Goal: Task Accomplishment & Management: Manage account settings

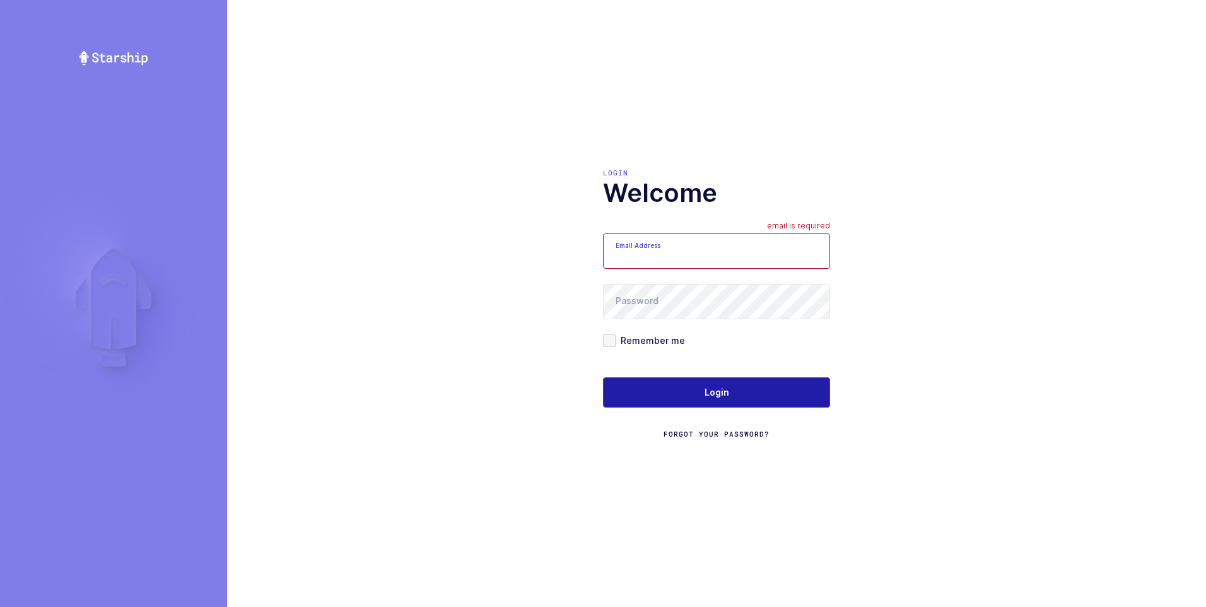
type input "[PERSON_NAME][EMAIL_ADDRESS][DOMAIN_NAME]"
click at [711, 388] on span "Login" at bounding box center [716, 392] width 25 height 13
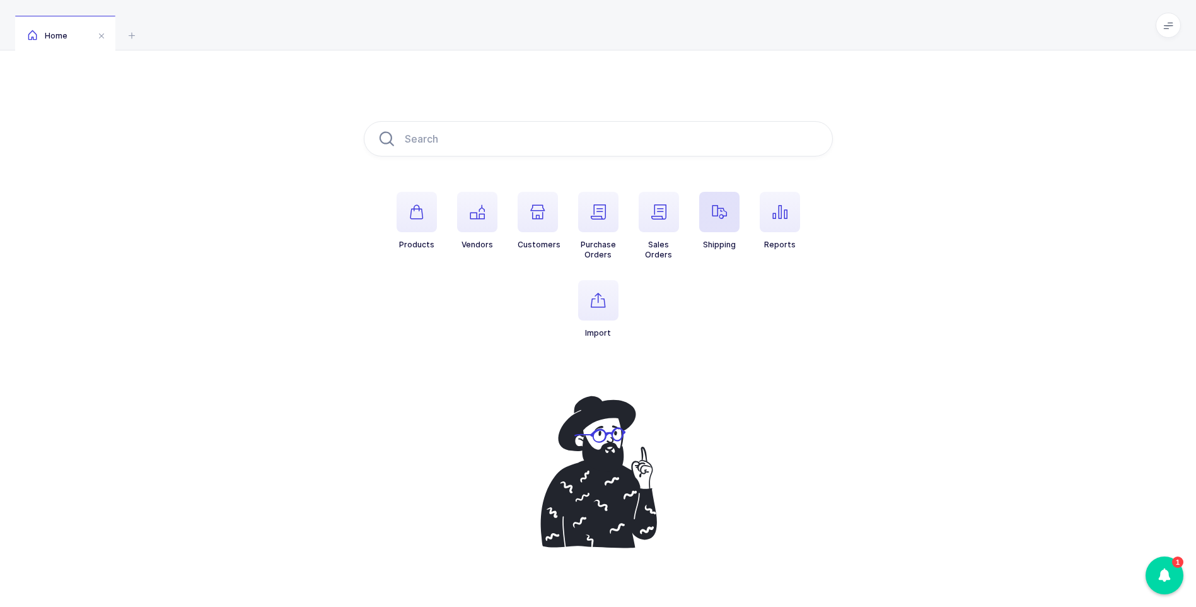
click at [717, 229] on span "button" at bounding box center [719, 212] width 40 height 40
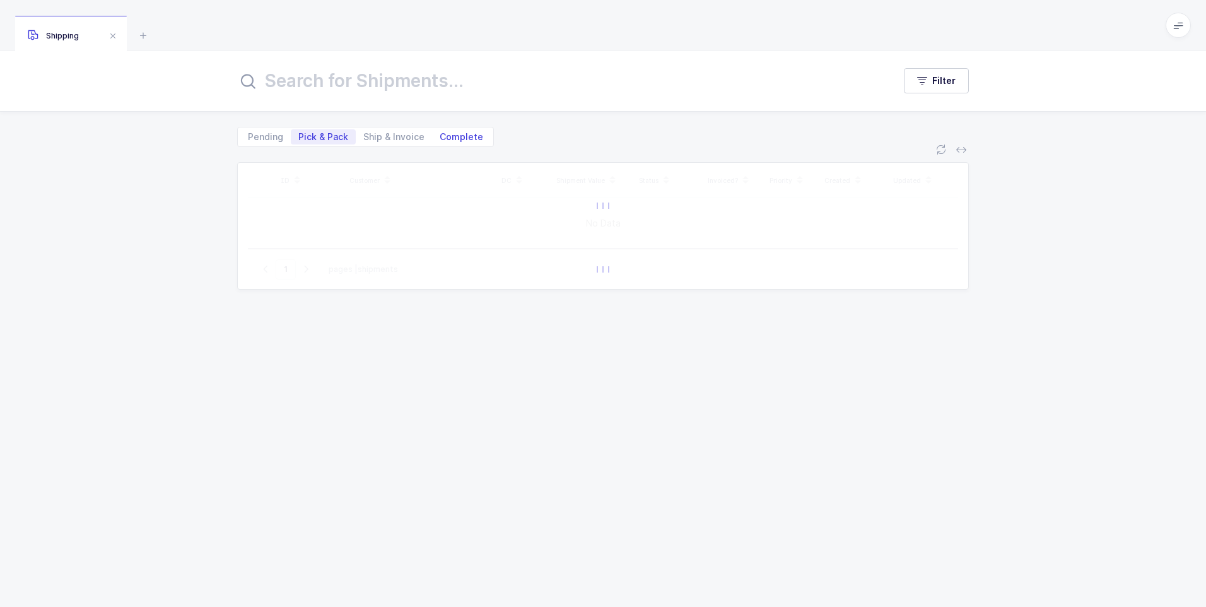
click at [454, 141] on span "Complete" at bounding box center [462, 136] width 44 height 9
click at [440, 137] on input "Complete" at bounding box center [436, 133] width 8 height 8
radio input "true"
radio input "false"
click at [421, 80] on input "text" at bounding box center [557, 81] width 641 height 30
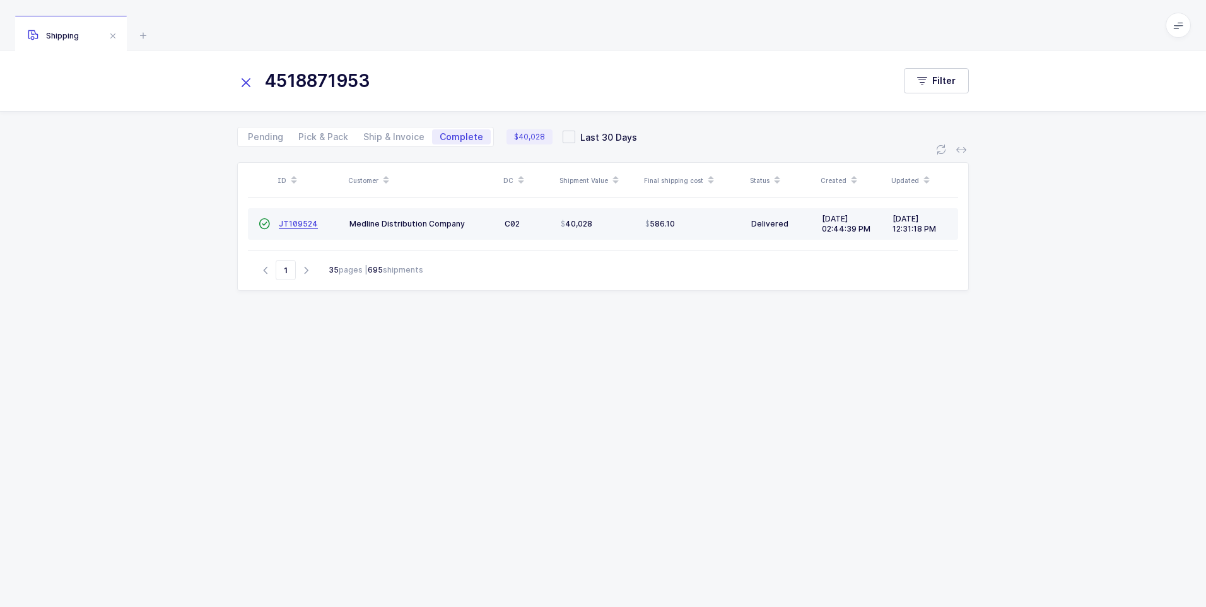
type input "4518871953"
click at [306, 224] on span "JT109524" at bounding box center [298, 223] width 39 height 9
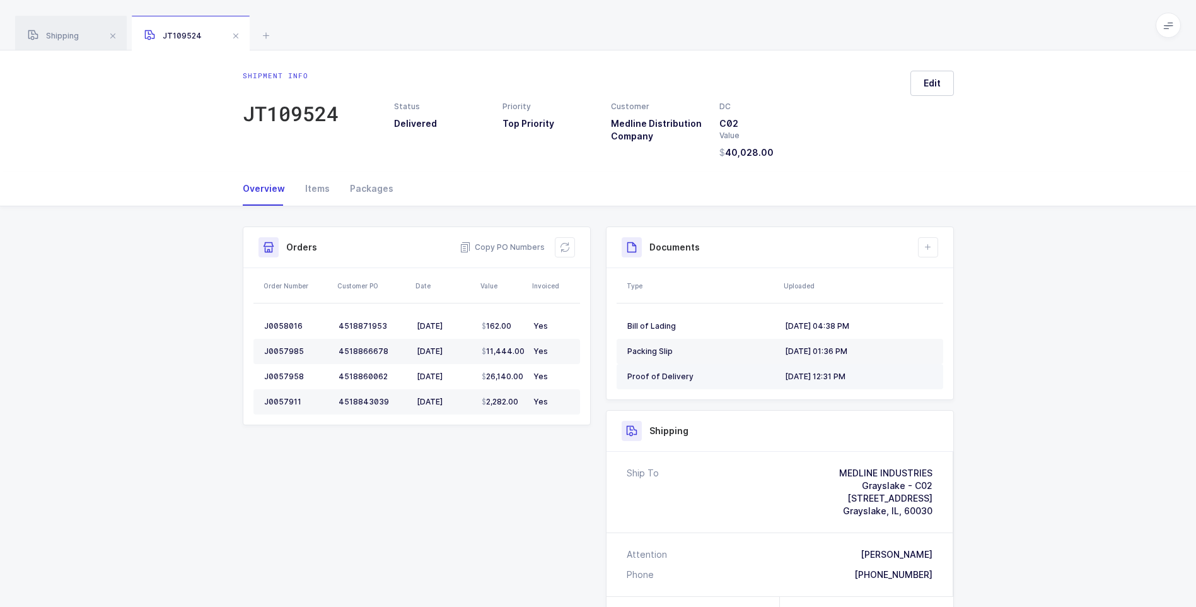
click at [644, 378] on div "Proof of Delivery" at bounding box center [701, 376] width 148 height 10
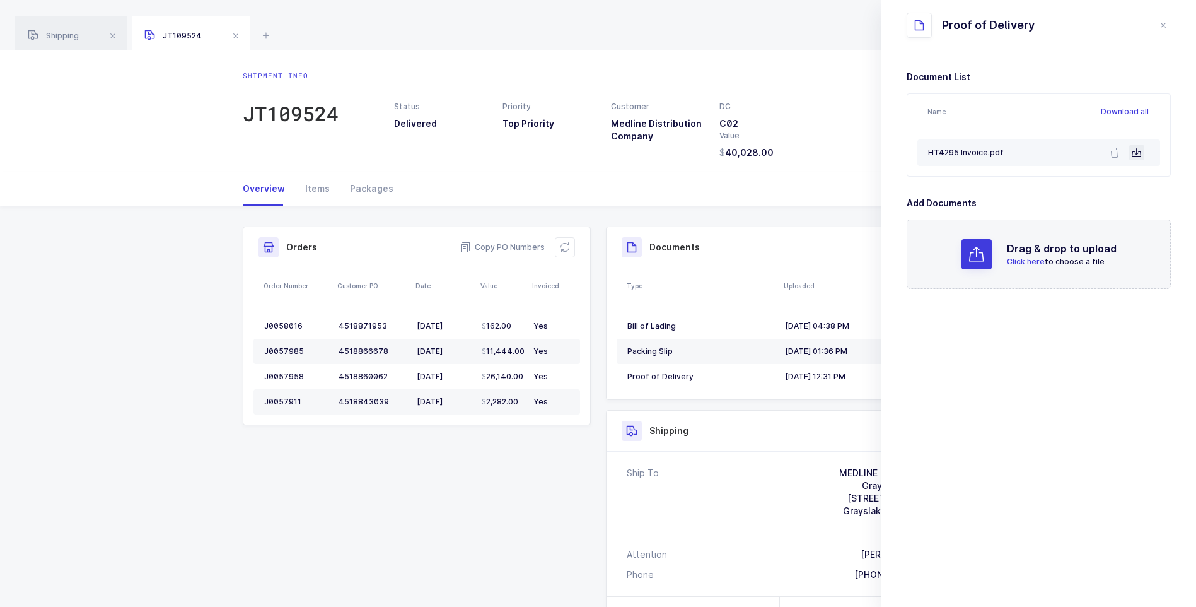
click at [1138, 154] on icon at bounding box center [1137, 153] width 10 height 10
click at [240, 35] on span at bounding box center [235, 35] width 15 height 15
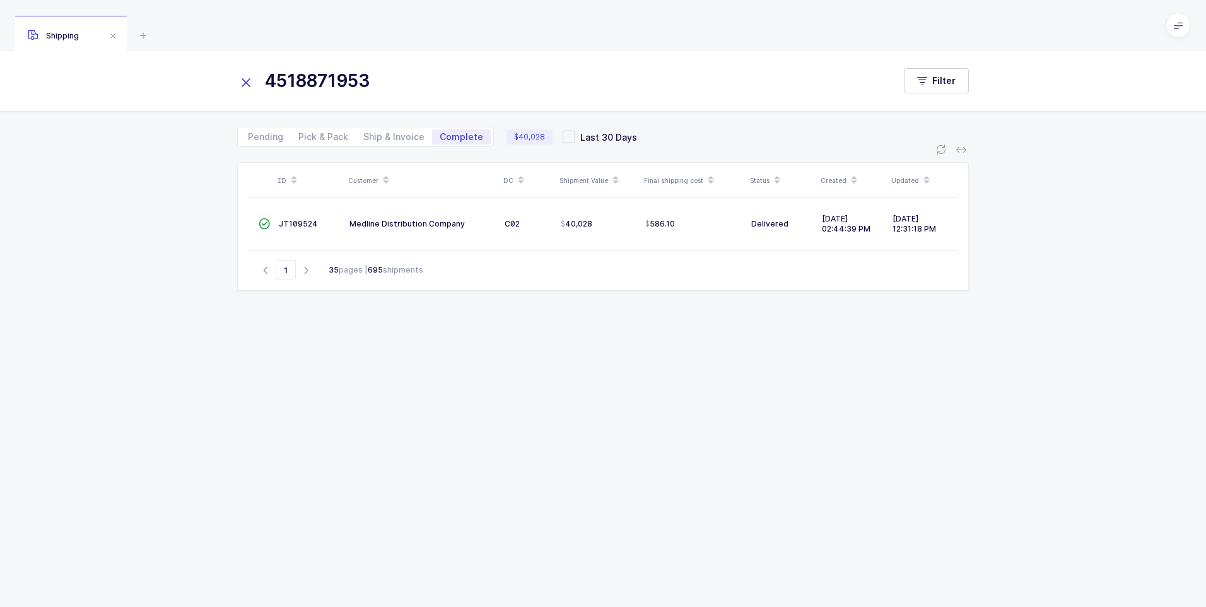
click at [245, 79] on icon at bounding box center [246, 83] width 18 height 18
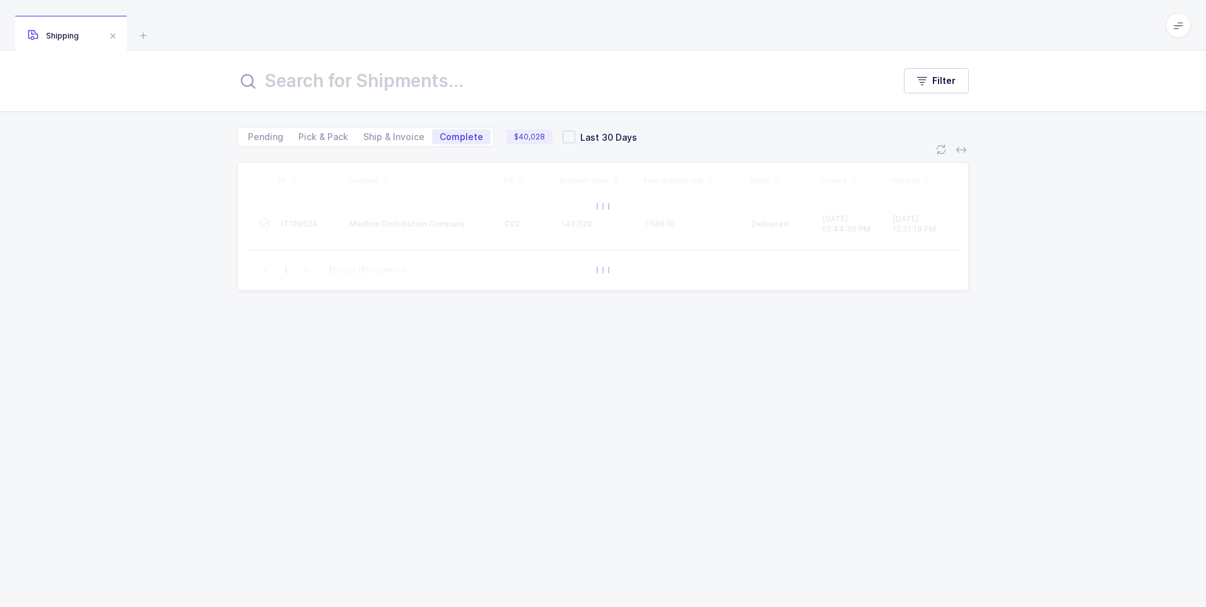
click at [288, 73] on input "text" at bounding box center [557, 81] width 641 height 30
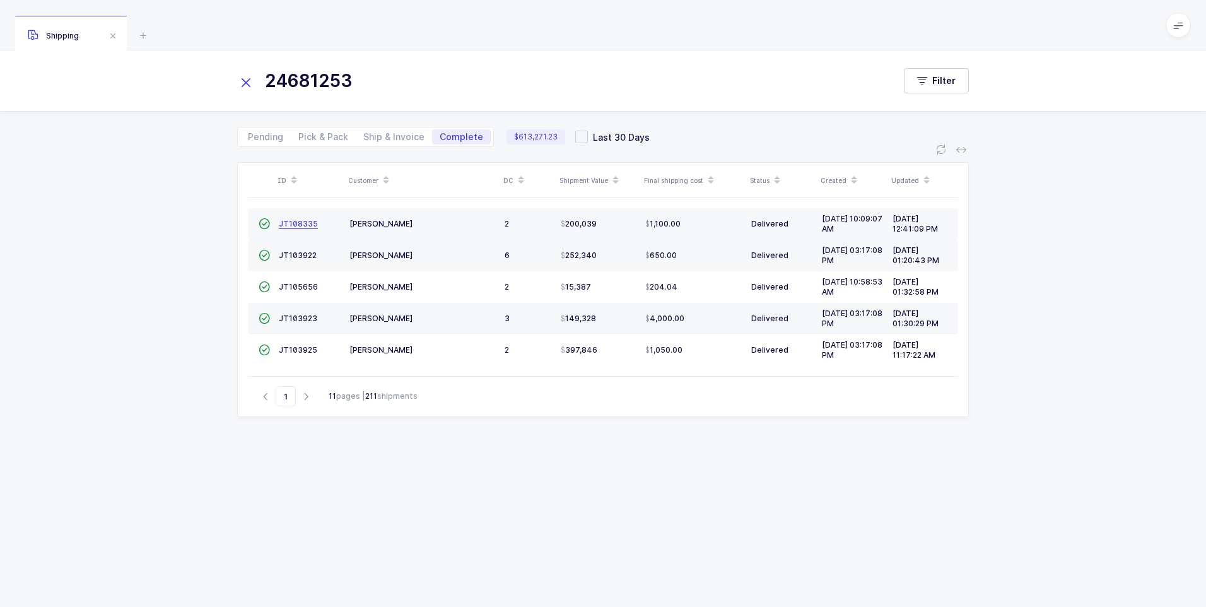
type input "24681253"
click at [296, 222] on span "JT108335" at bounding box center [298, 223] width 39 height 9
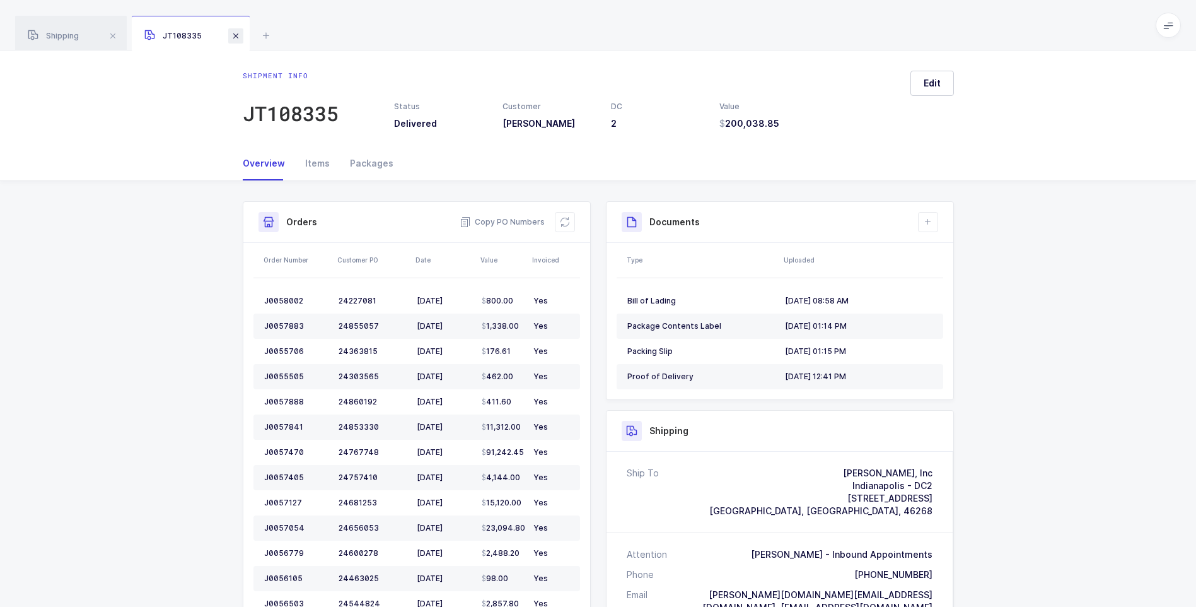
click at [241, 38] on span at bounding box center [235, 35] width 15 height 15
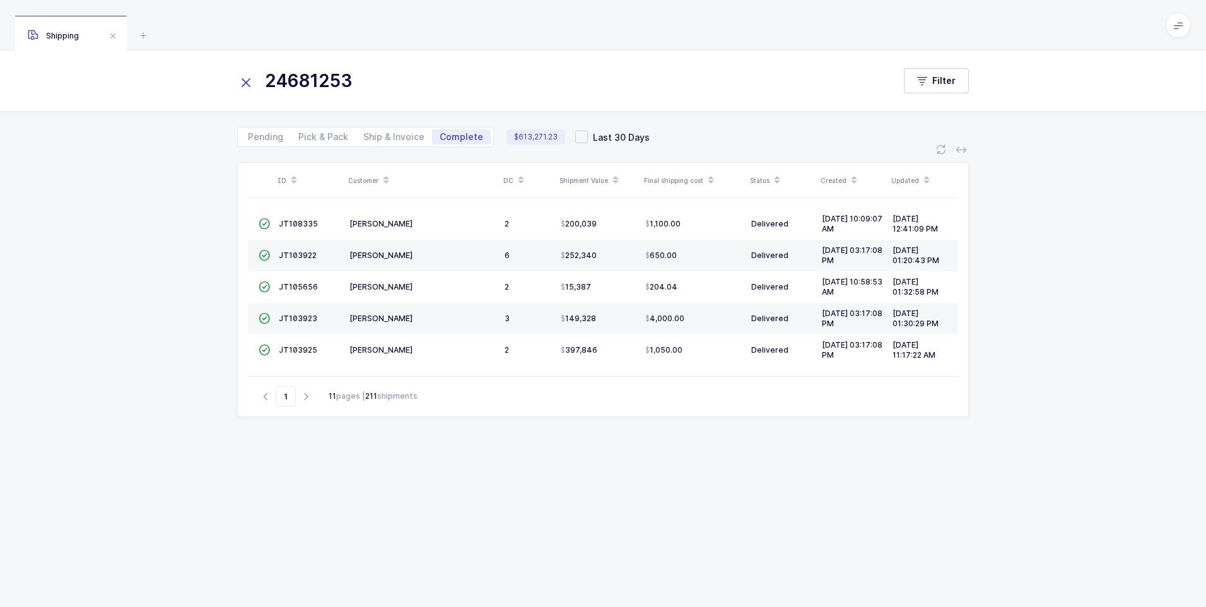
click at [245, 81] on icon at bounding box center [246, 83] width 18 height 18
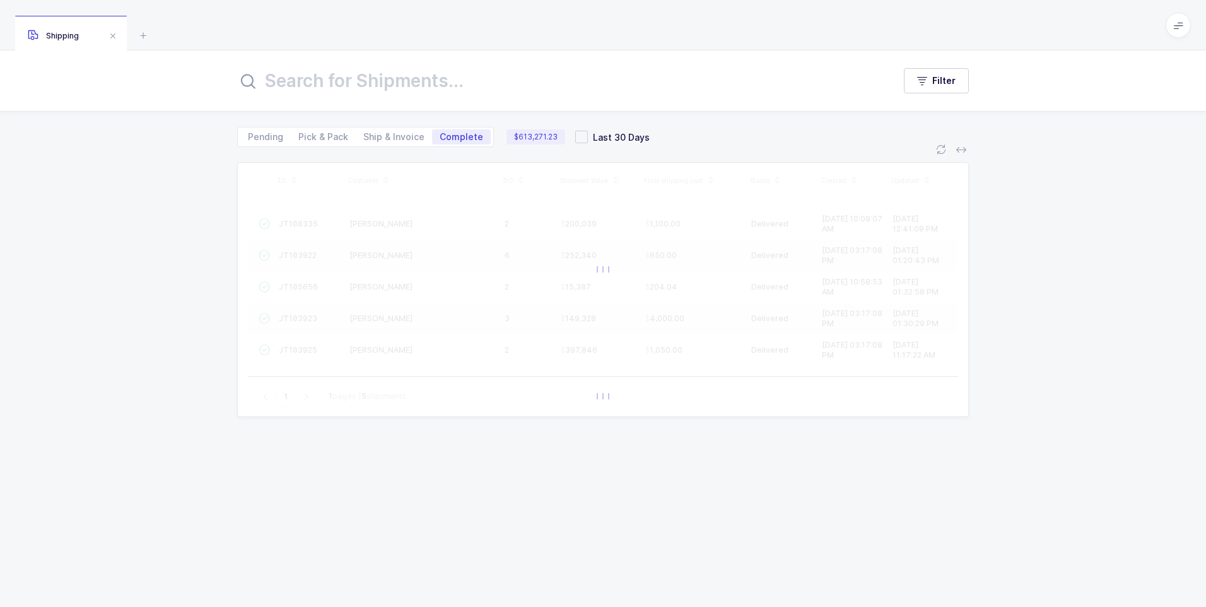
click at [276, 86] on input "text" at bounding box center [557, 81] width 641 height 30
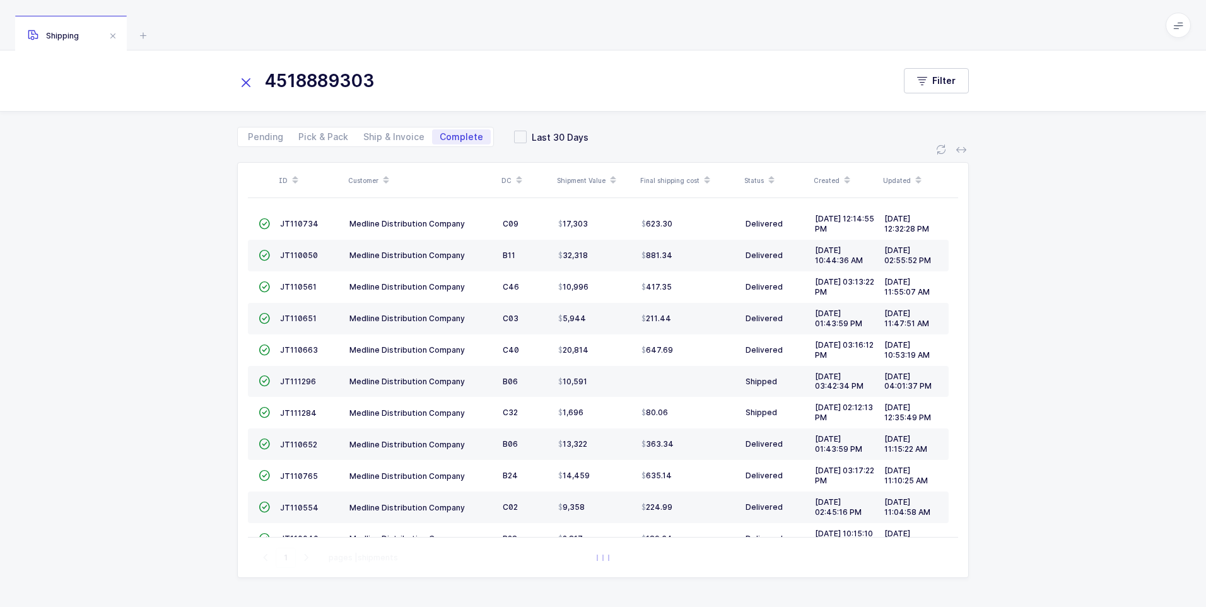
type input "4518889303"
click at [290, 445] on span "JT110652" at bounding box center [298, 444] width 37 height 9
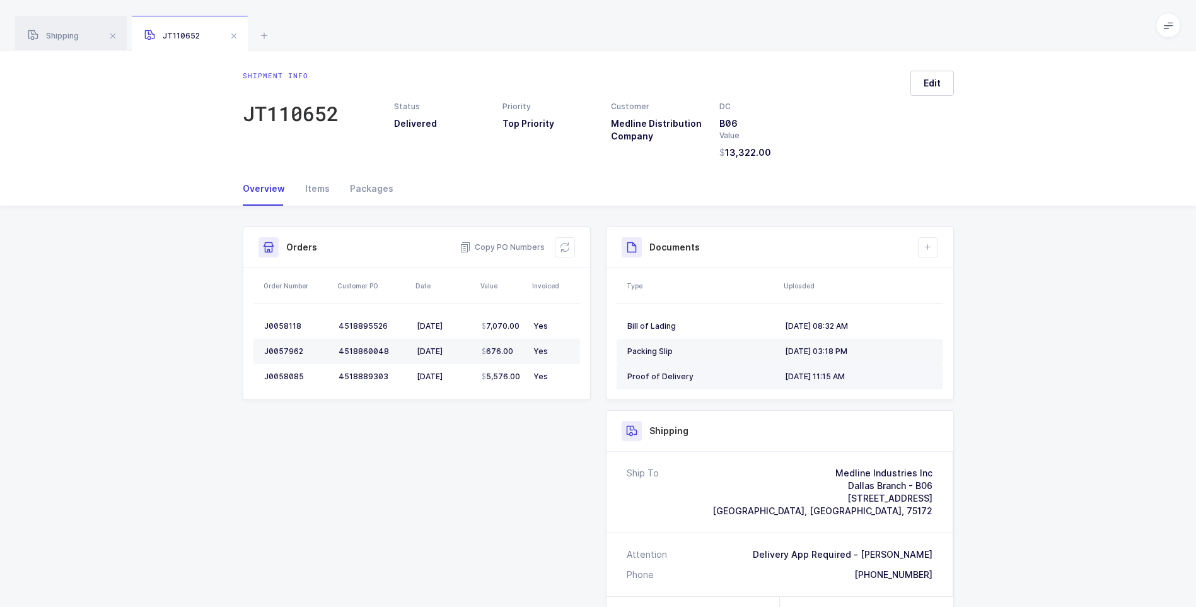
click at [664, 380] on div "Proof of Delivery" at bounding box center [701, 376] width 148 height 10
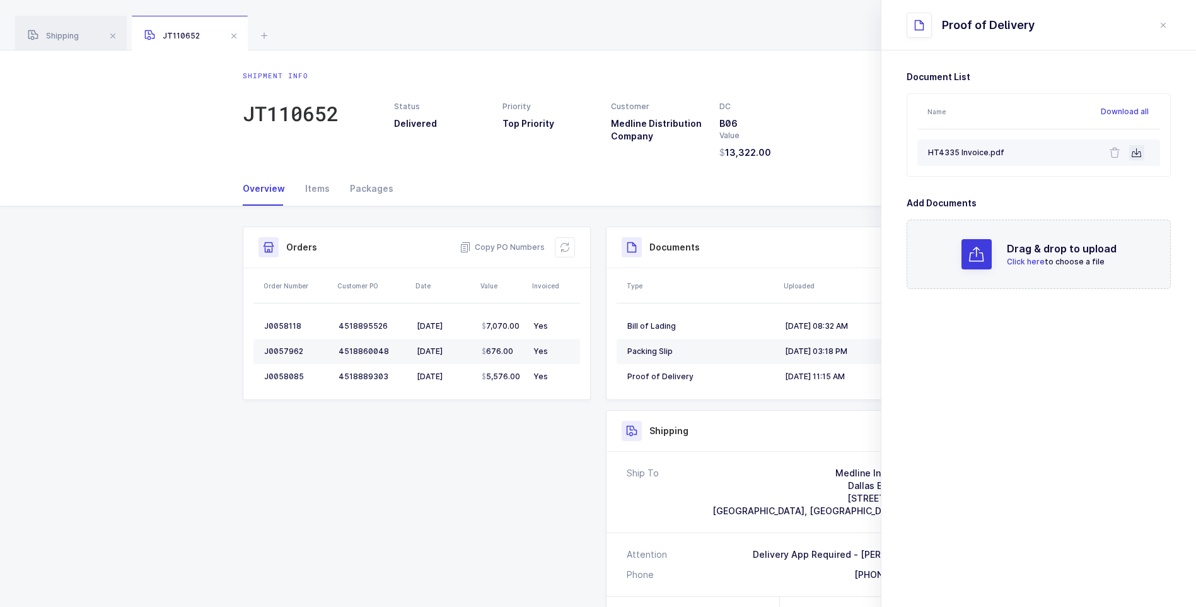
click at [1141, 157] on icon at bounding box center [1137, 153] width 10 height 10
click at [235, 37] on span at bounding box center [233, 35] width 15 height 15
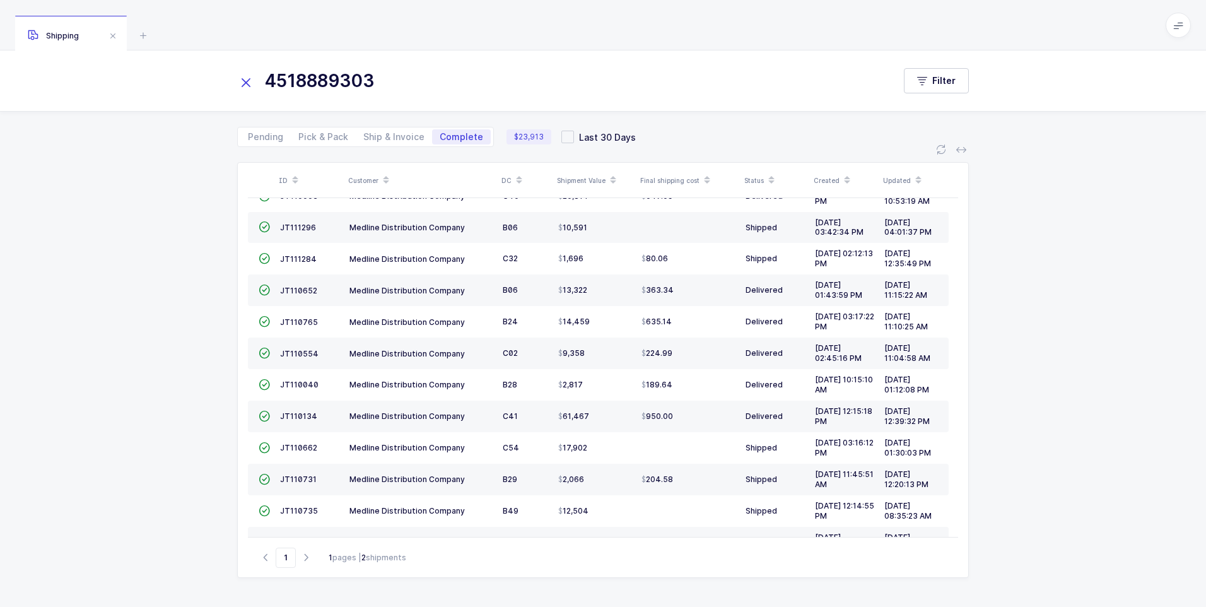
scroll to position [185, 0]
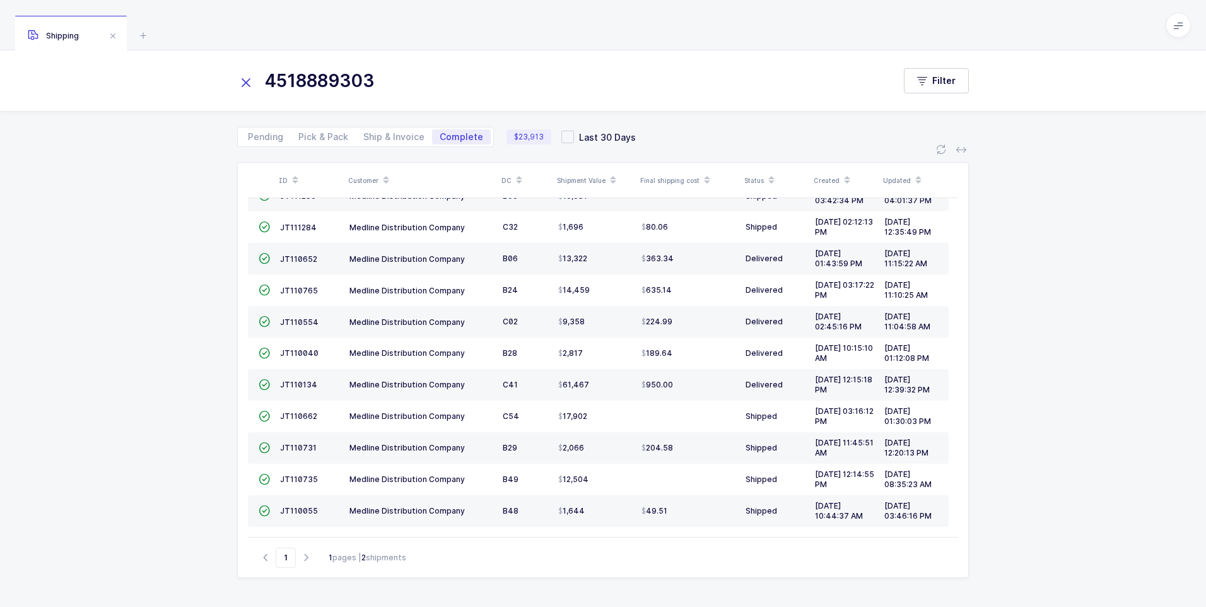
click at [248, 86] on icon at bounding box center [246, 83] width 18 height 18
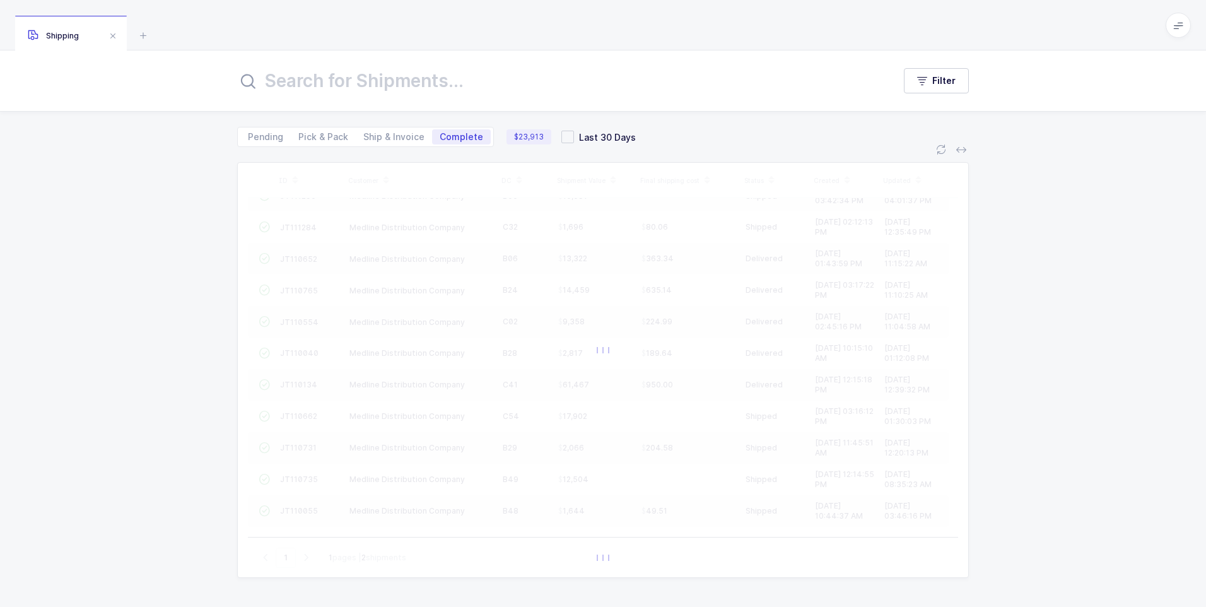
click at [266, 83] on input "text" at bounding box center [557, 81] width 641 height 30
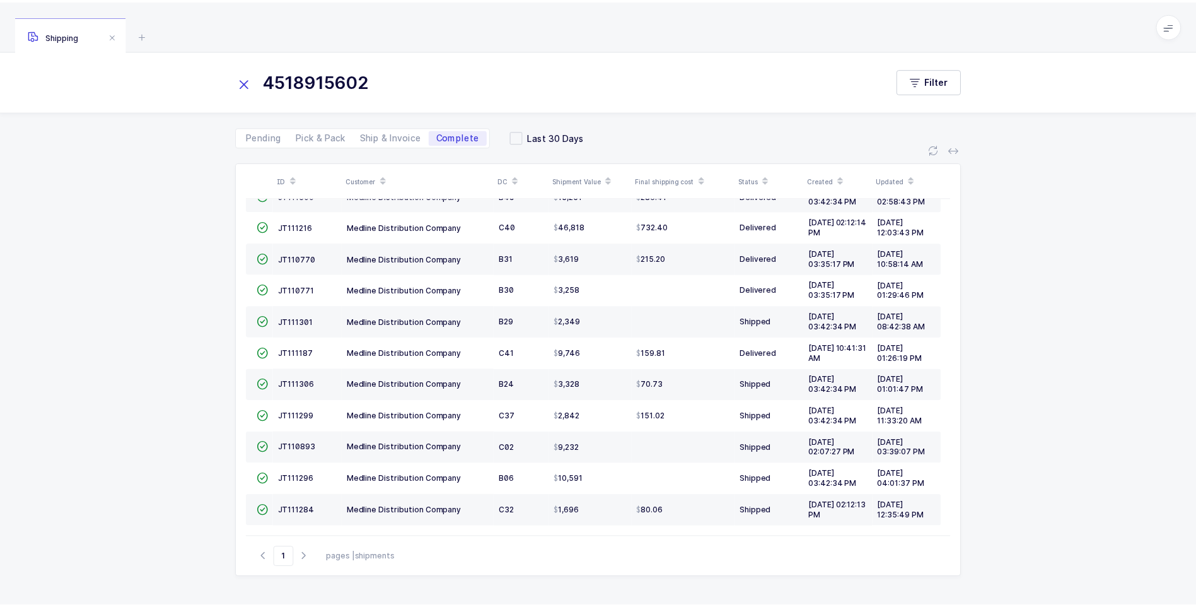
scroll to position [0, 0]
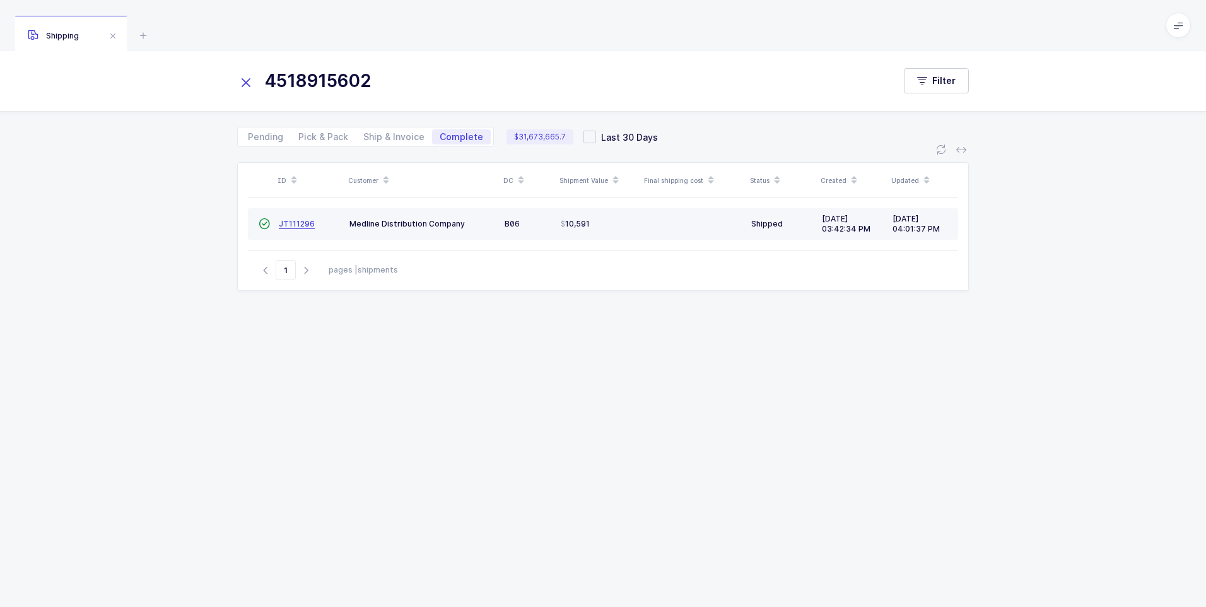
type input "4518915602"
click at [290, 225] on span "JT111296" at bounding box center [297, 223] width 36 height 9
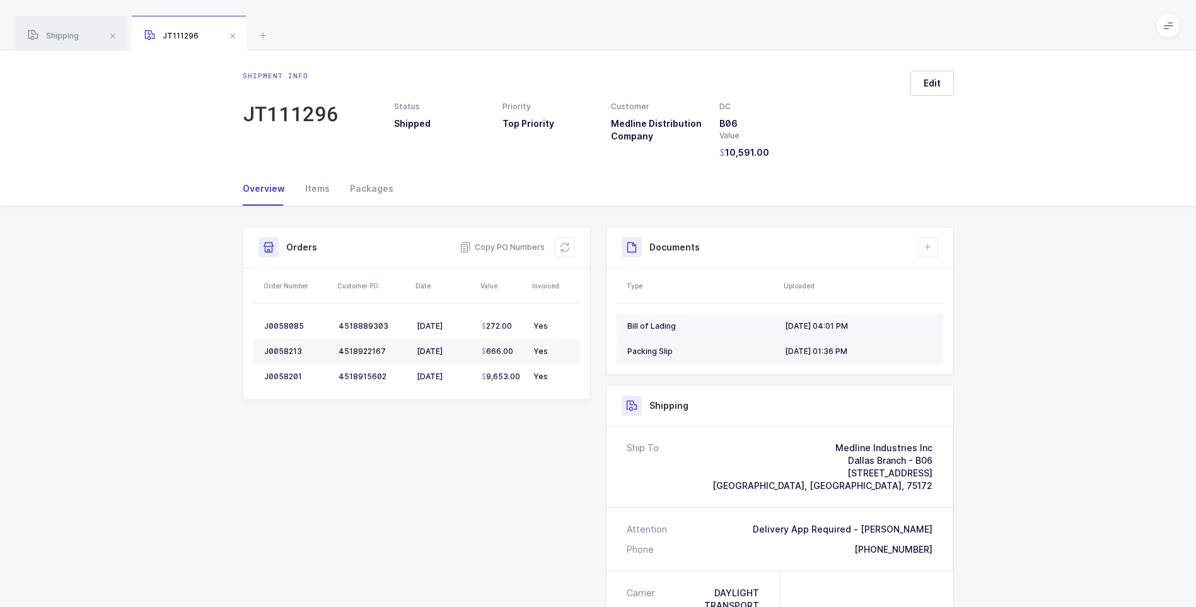
click at [824, 325] on div "[DATE] 04:01 PM" at bounding box center [859, 326] width 148 height 10
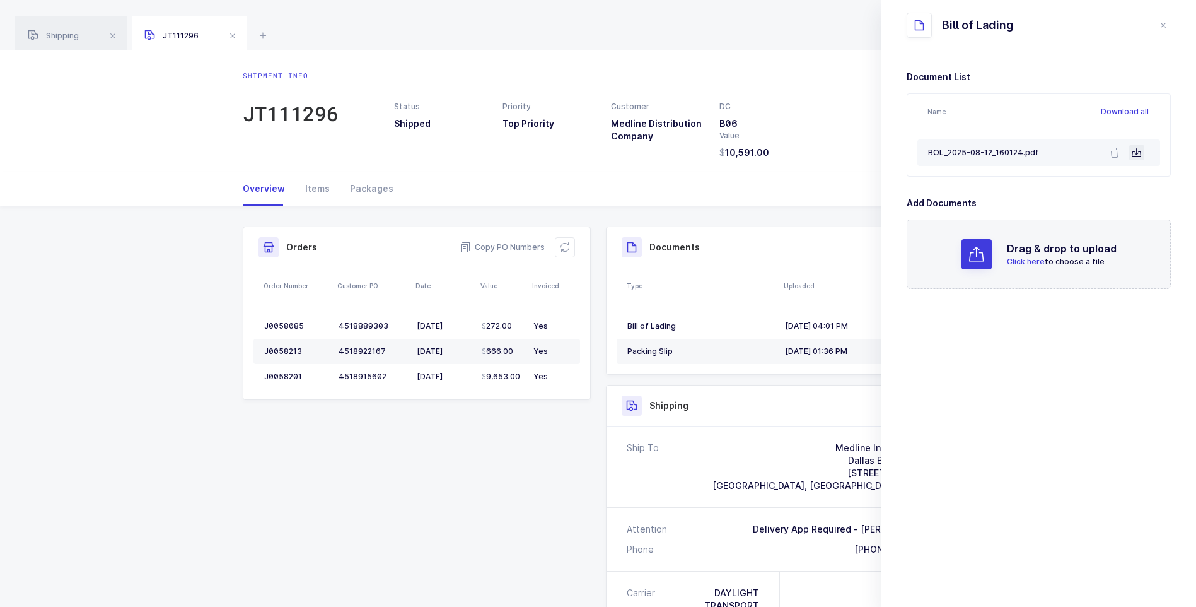
click at [1135, 152] on icon at bounding box center [1137, 153] width 10 height 10
click at [235, 35] on span at bounding box center [232, 35] width 15 height 15
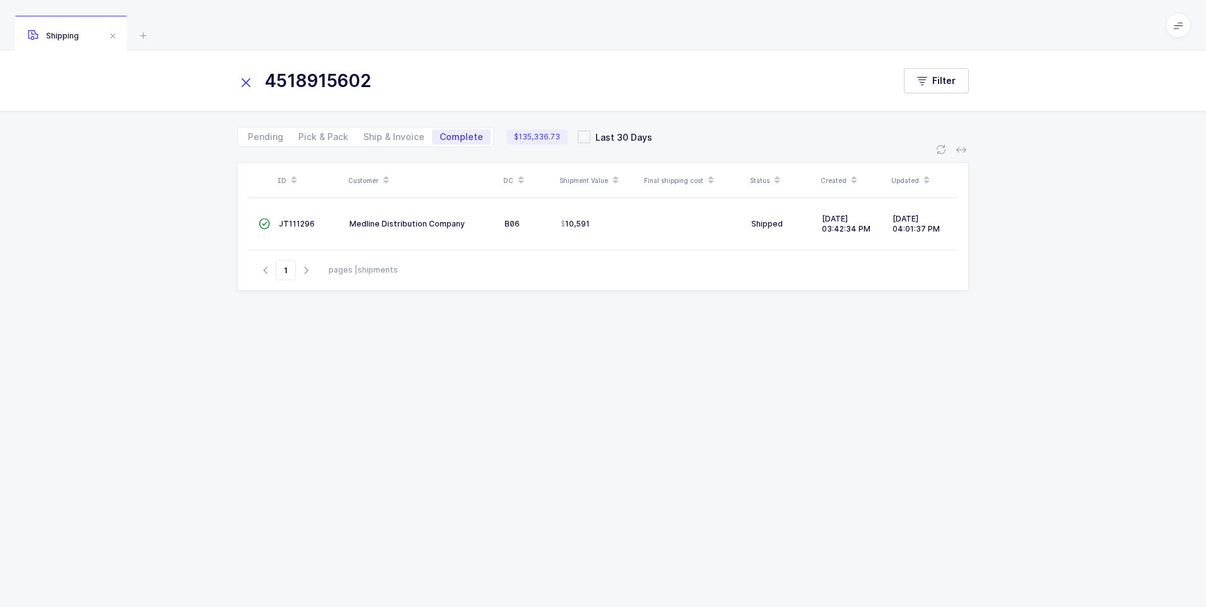
click at [246, 85] on icon at bounding box center [246, 83] width 18 height 18
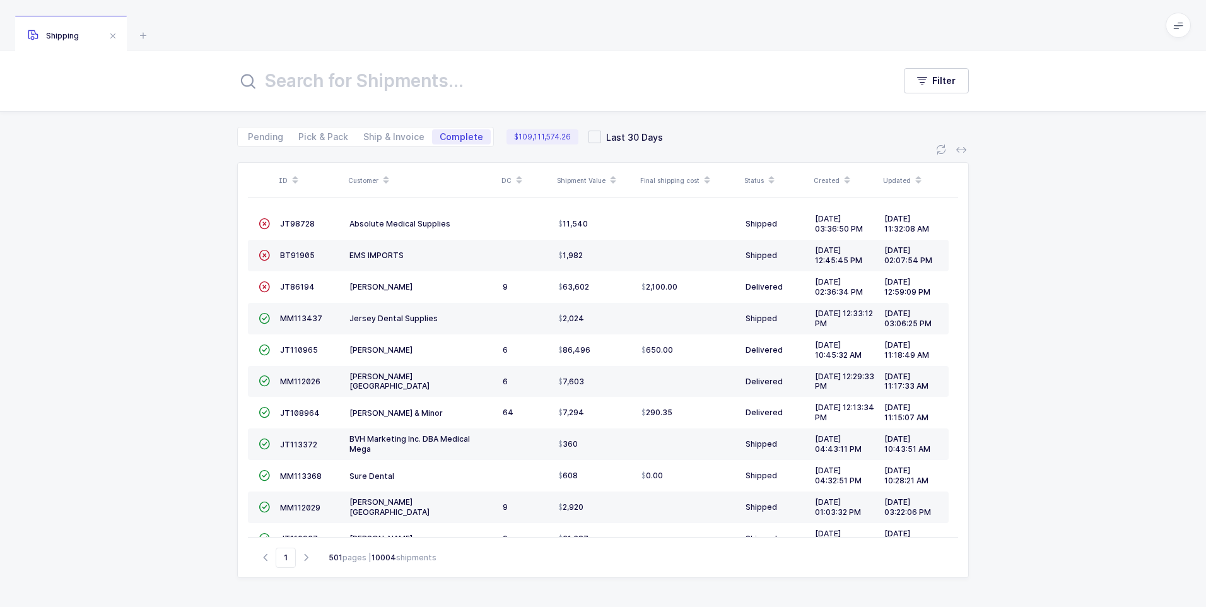
click at [289, 84] on input "text" at bounding box center [557, 81] width 641 height 30
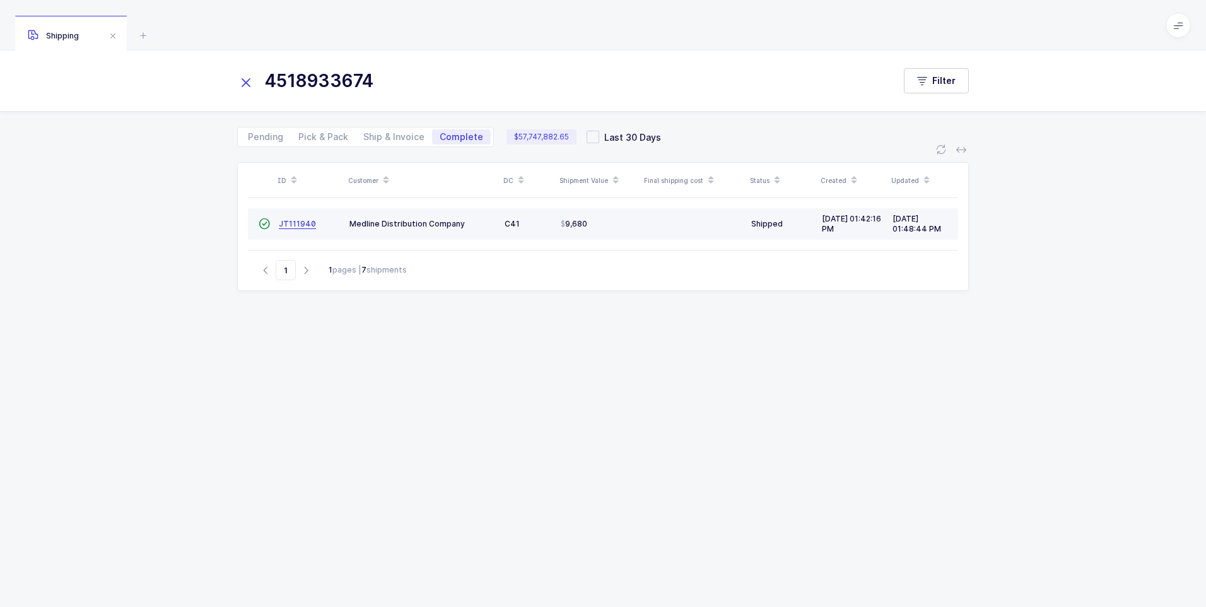
type input "4518933674"
click at [306, 228] on span "JT111940" at bounding box center [297, 223] width 37 height 9
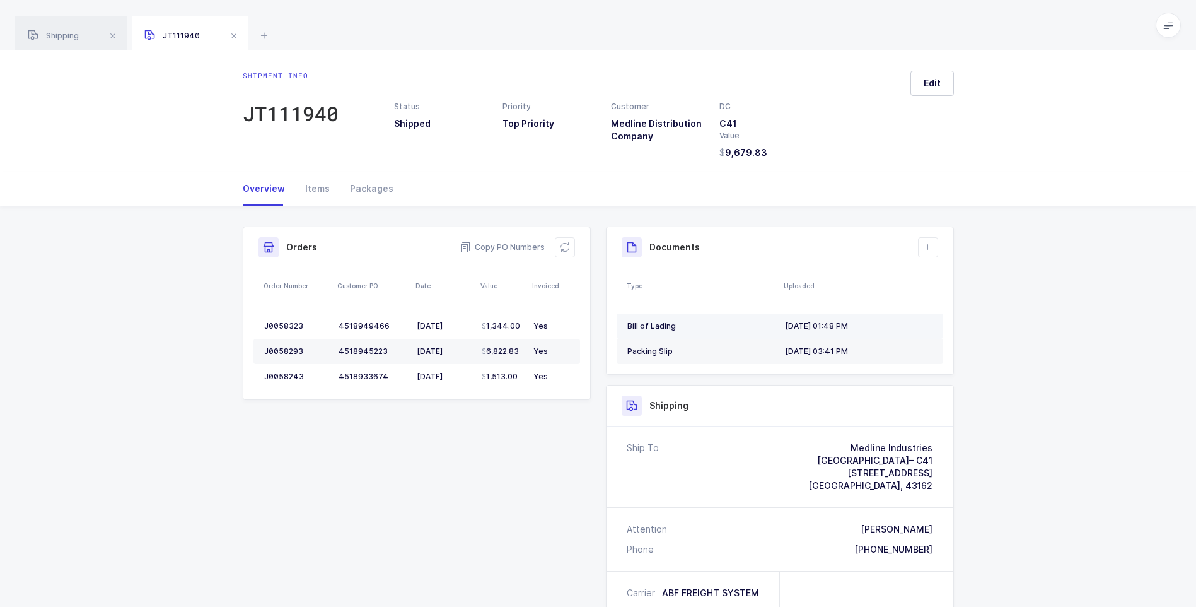
click at [652, 323] on div "Bill of Lading" at bounding box center [701, 326] width 148 height 10
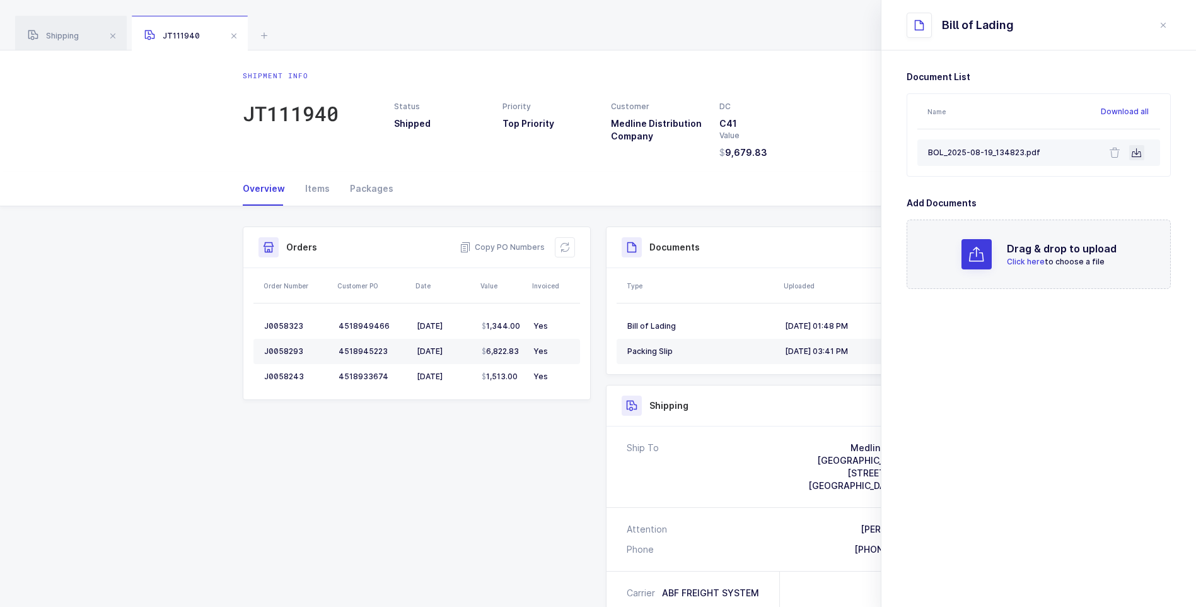
click at [1141, 149] on icon at bounding box center [1137, 153] width 10 height 10
click at [235, 35] on span at bounding box center [233, 35] width 15 height 15
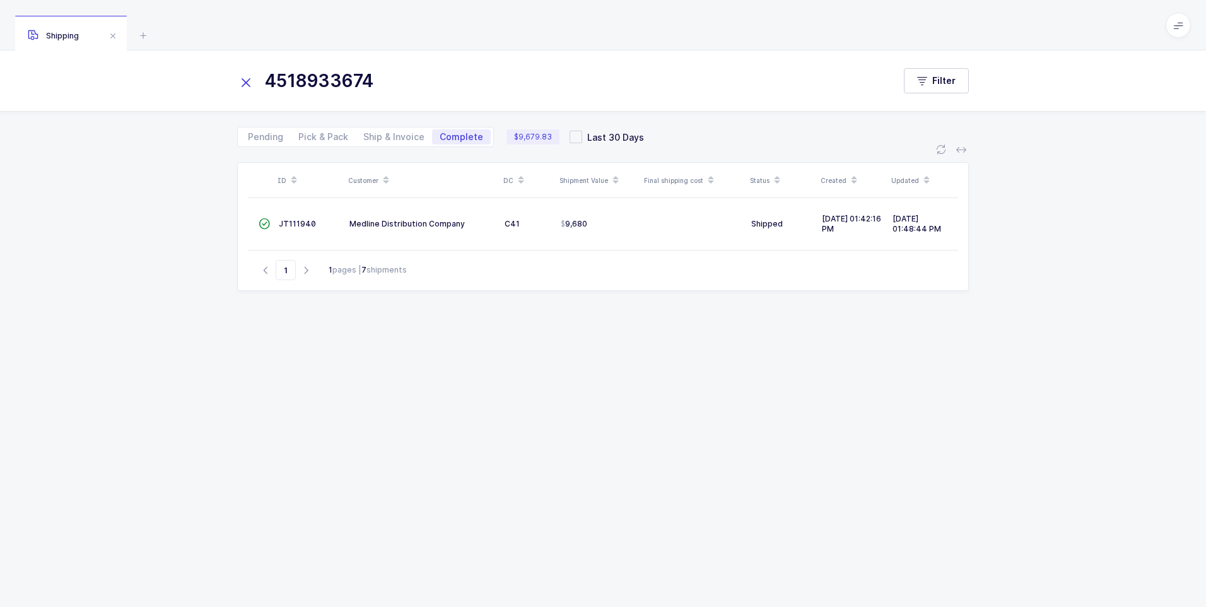
drag, startPoint x: 249, startPoint y: 86, endPoint x: 260, endPoint y: 82, distance: 11.4
click at [252, 85] on icon at bounding box center [246, 83] width 18 height 18
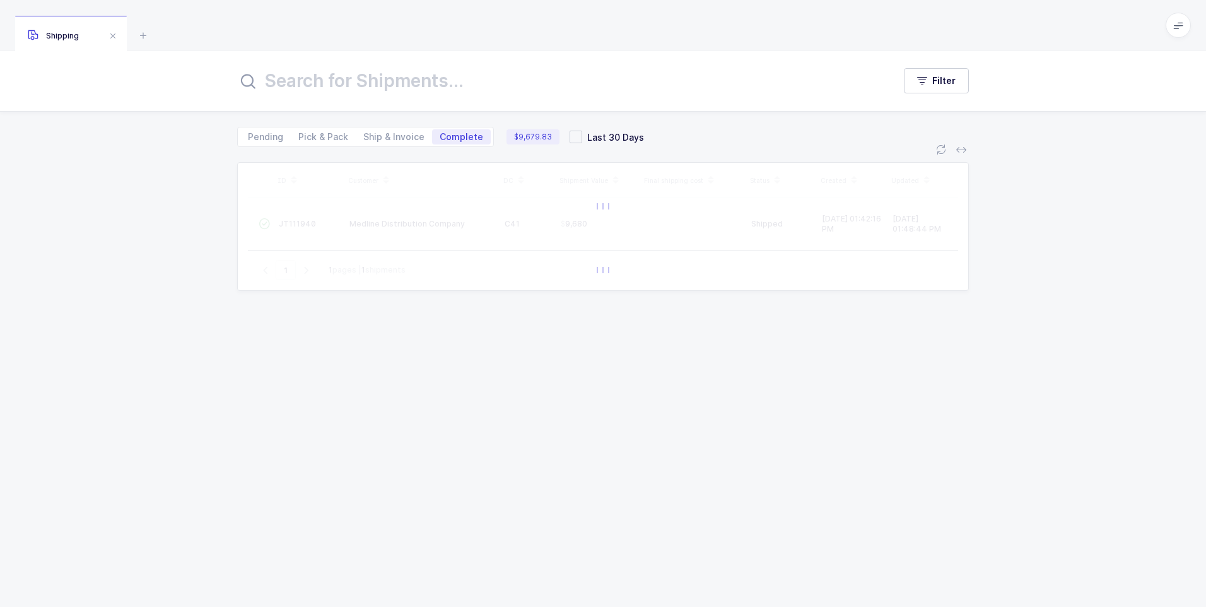
click at [266, 83] on input "text" at bounding box center [557, 81] width 641 height 30
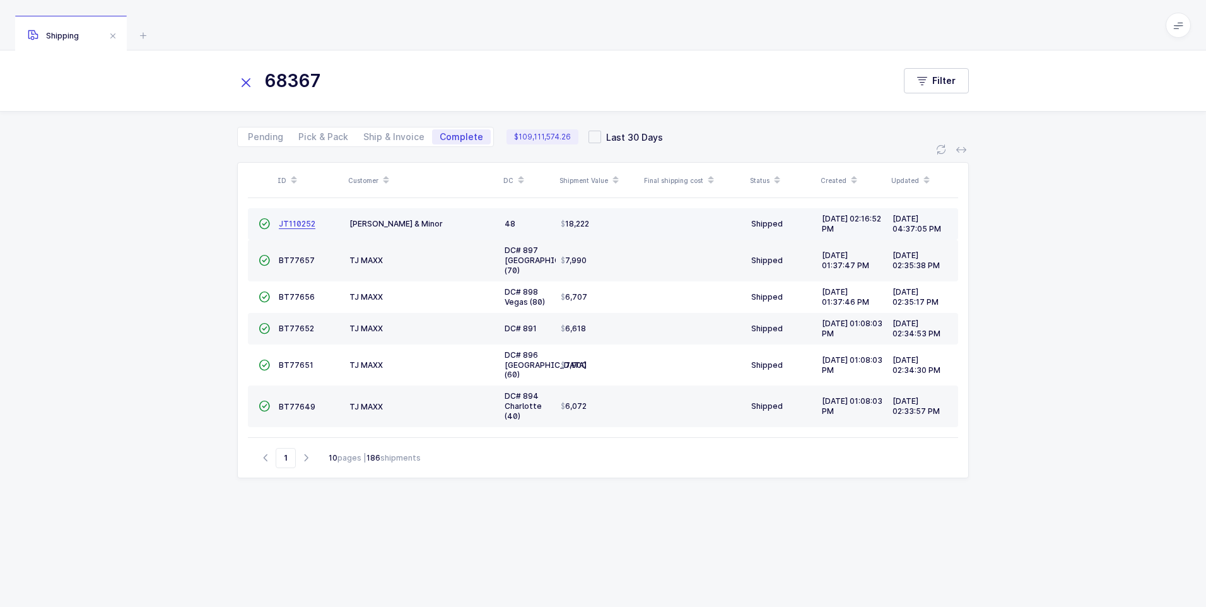
type input "68367"
click at [290, 224] on span "JT110252" at bounding box center [297, 223] width 37 height 9
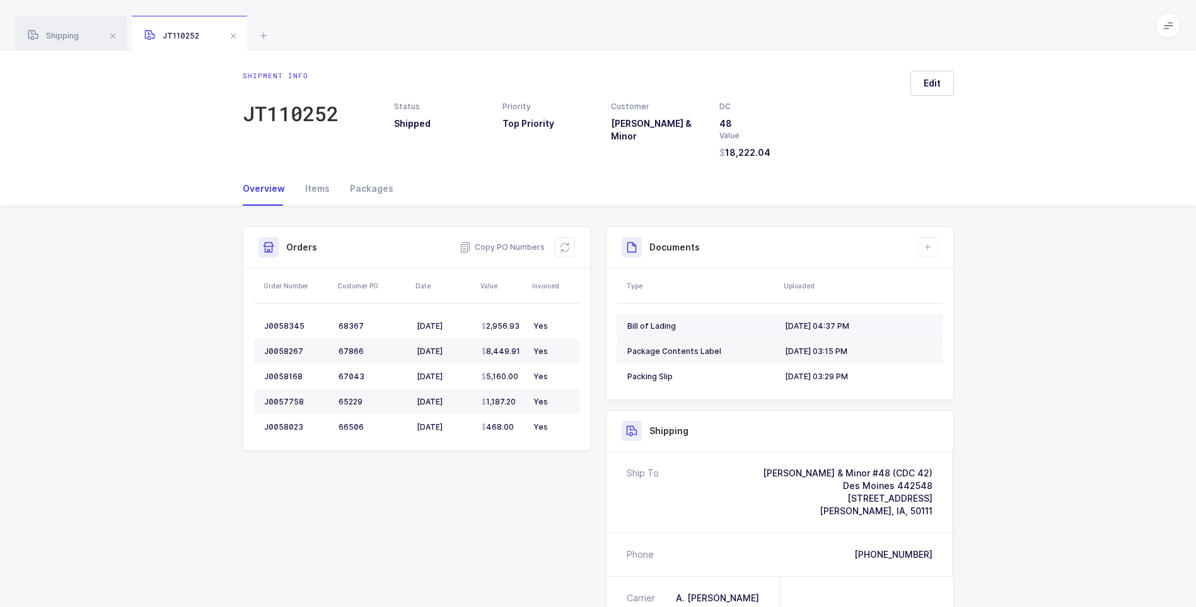
click at [840, 322] on div "[DATE] 04:37 PM" at bounding box center [859, 326] width 148 height 10
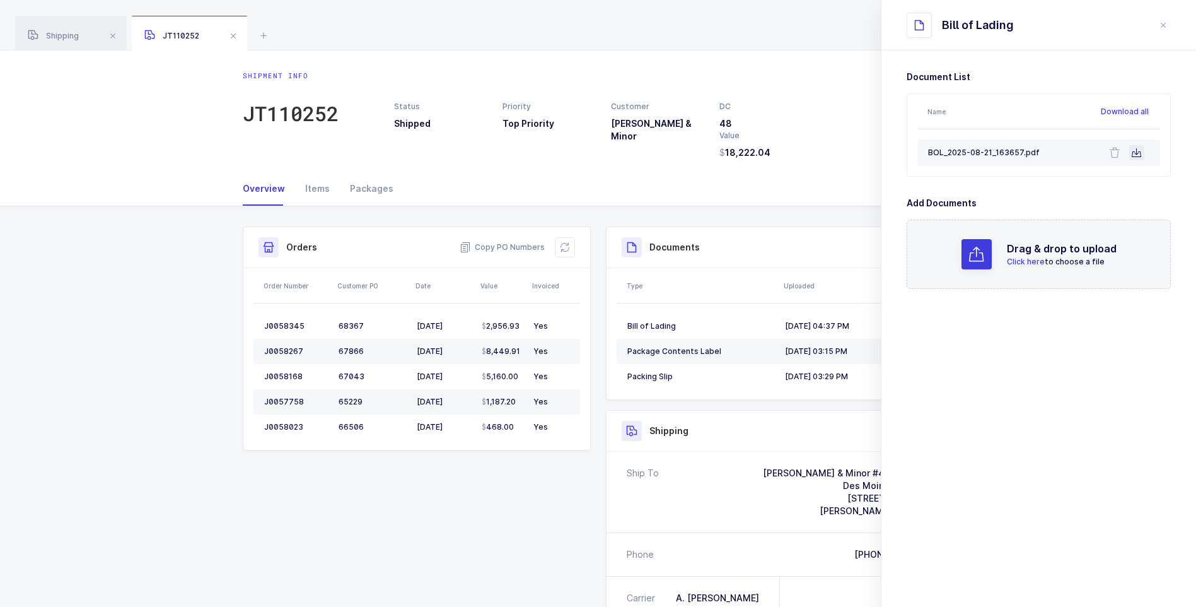
click at [1141, 159] on button at bounding box center [1136, 152] width 15 height 15
click at [237, 37] on span at bounding box center [233, 35] width 15 height 15
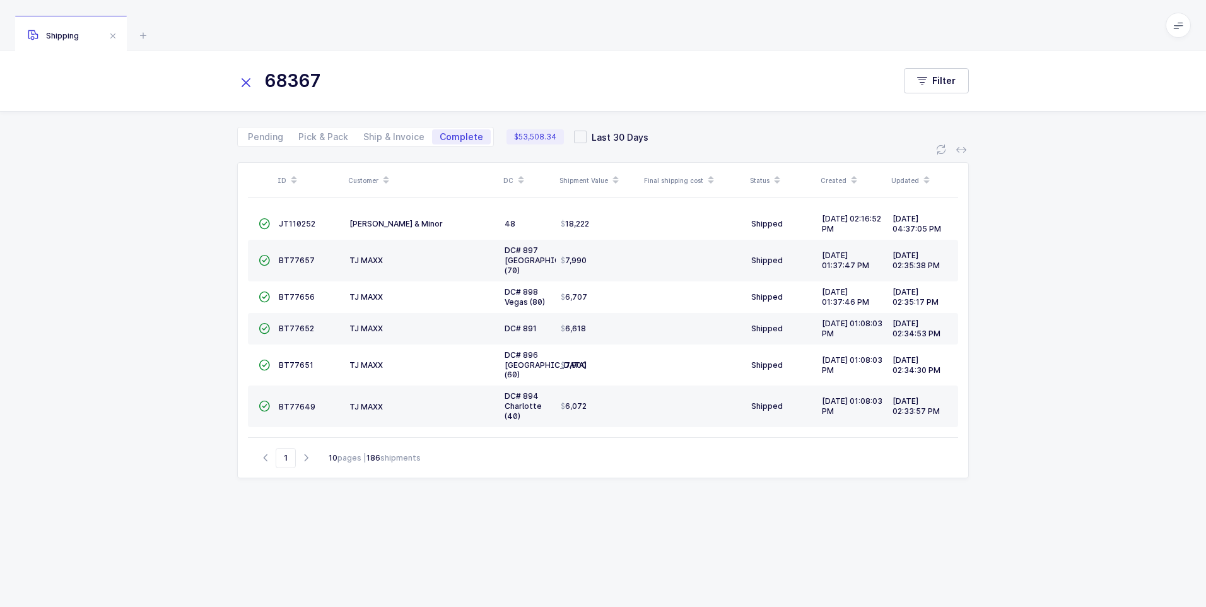
drag, startPoint x: 243, startPoint y: 79, endPoint x: 278, endPoint y: 80, distance: 34.7
click at [252, 79] on icon at bounding box center [246, 83] width 18 height 18
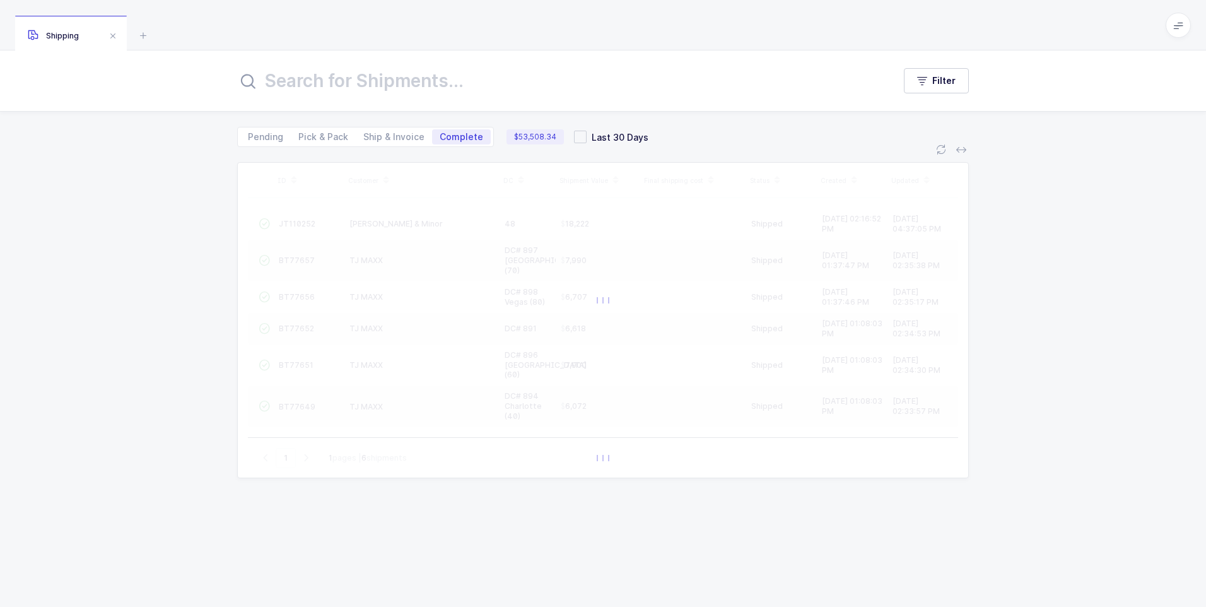
click at [287, 81] on input "text" at bounding box center [557, 81] width 641 height 30
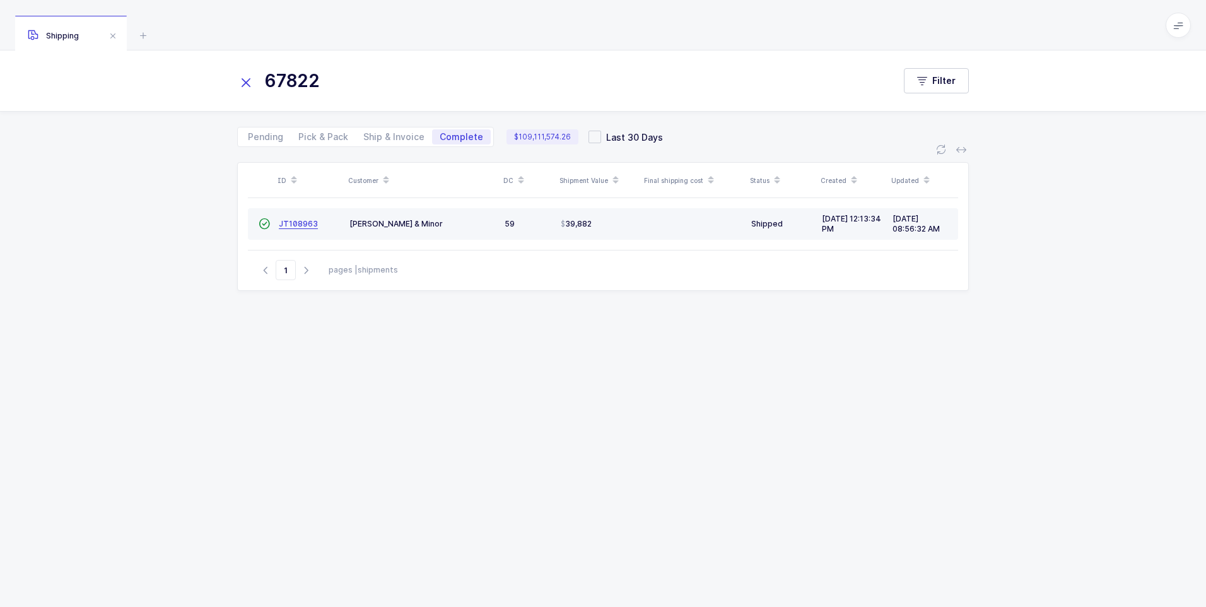
type input "67822"
click at [296, 224] on span "JT108963" at bounding box center [298, 223] width 39 height 9
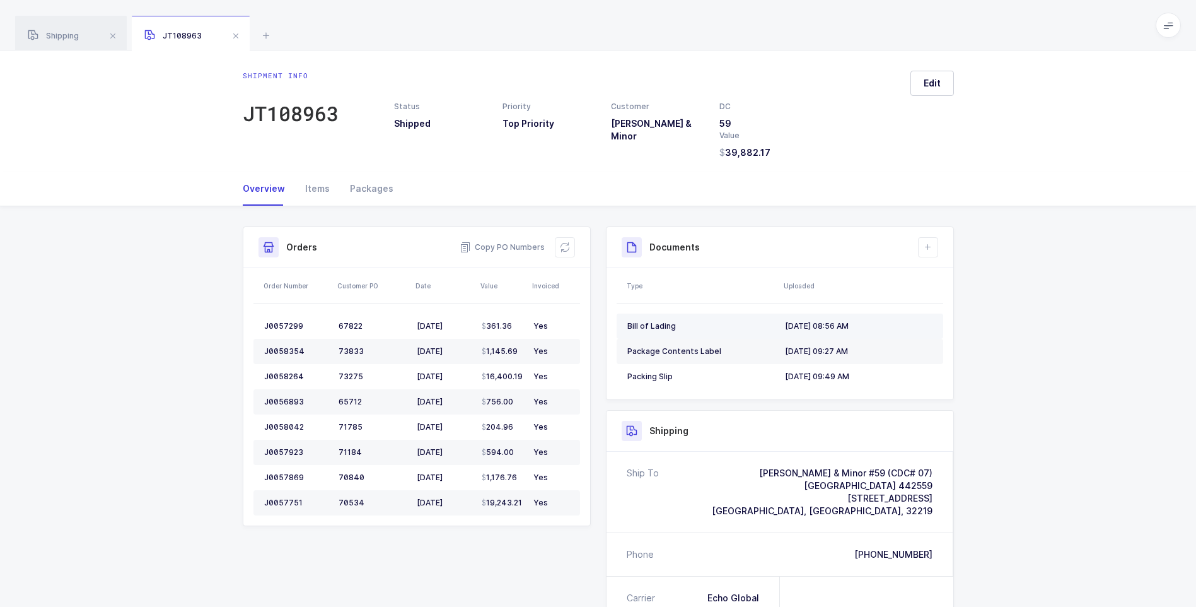
click at [660, 326] on div "Bill of Lading" at bounding box center [701, 326] width 148 height 10
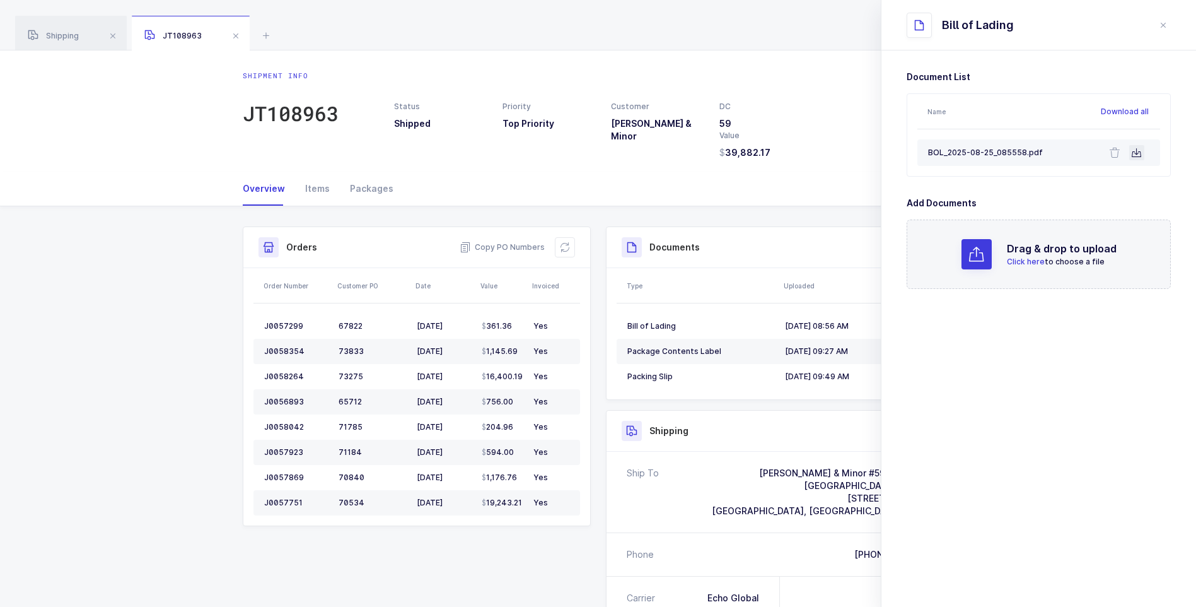
click at [1136, 158] on button at bounding box center [1136, 152] width 15 height 15
click at [234, 39] on span at bounding box center [235, 35] width 15 height 15
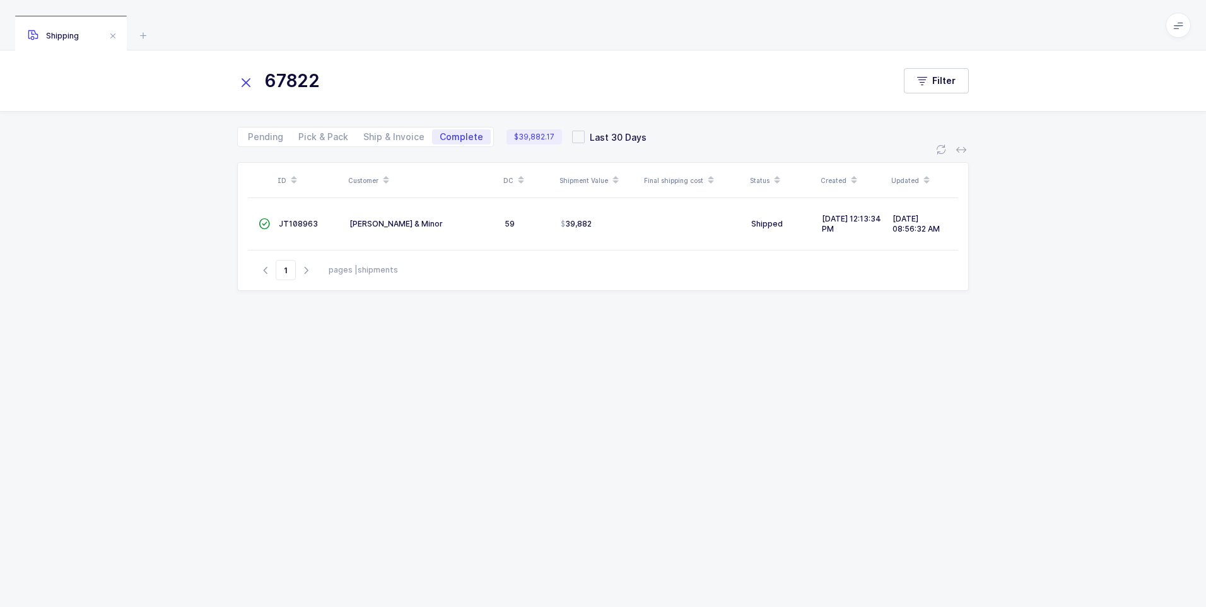
drag, startPoint x: 246, startPoint y: 86, endPoint x: 264, endPoint y: 89, distance: 17.8
click at [247, 86] on icon at bounding box center [246, 83] width 18 height 18
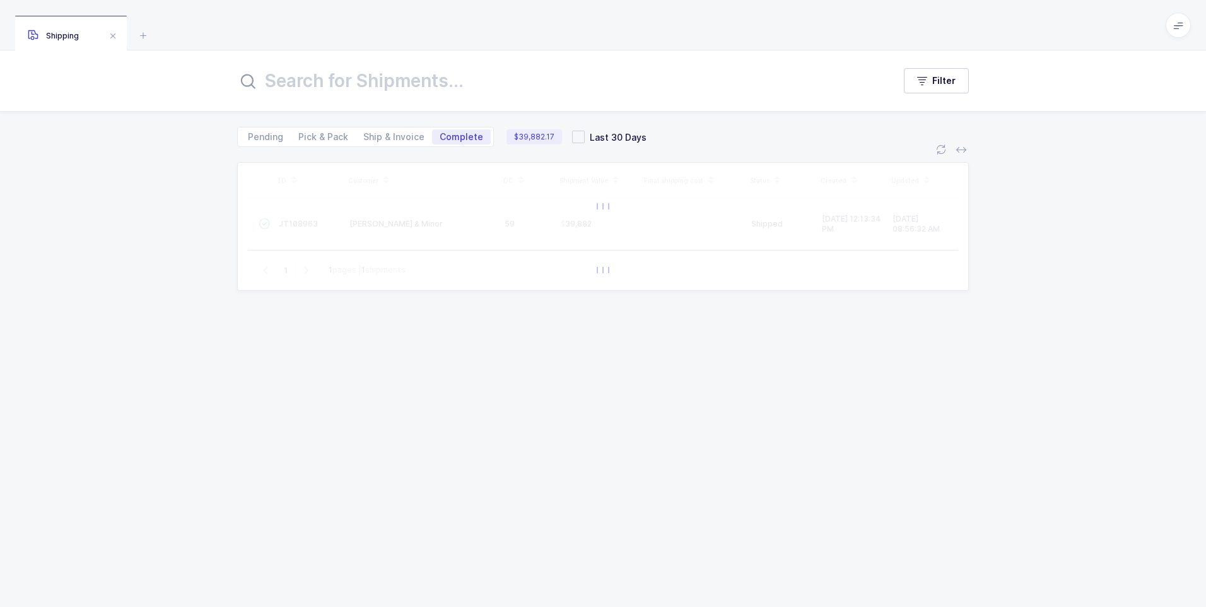
click at [276, 90] on input "text" at bounding box center [557, 81] width 641 height 30
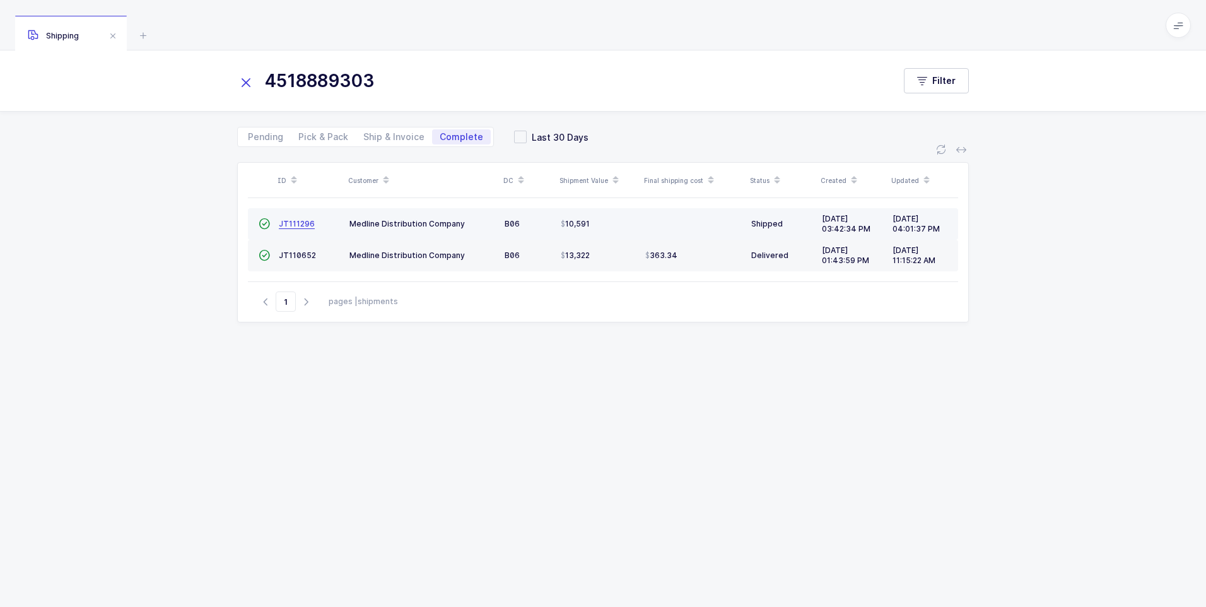
type input "4518889303"
click at [290, 225] on span "JT111296" at bounding box center [297, 223] width 36 height 9
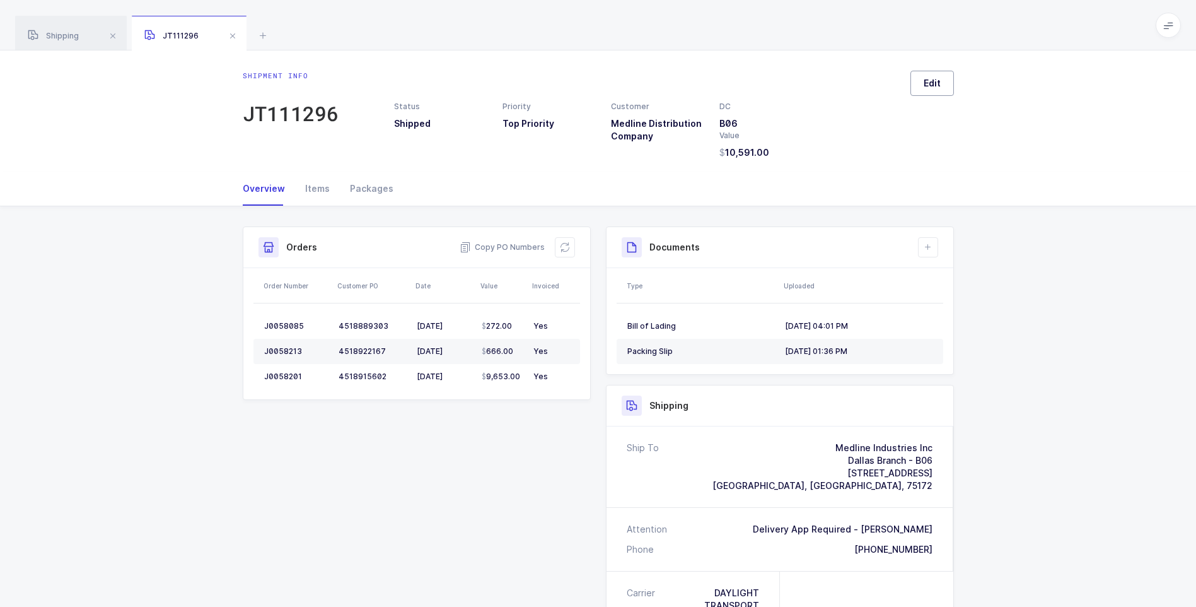
click at [924, 80] on span "Edit" at bounding box center [932, 83] width 17 height 13
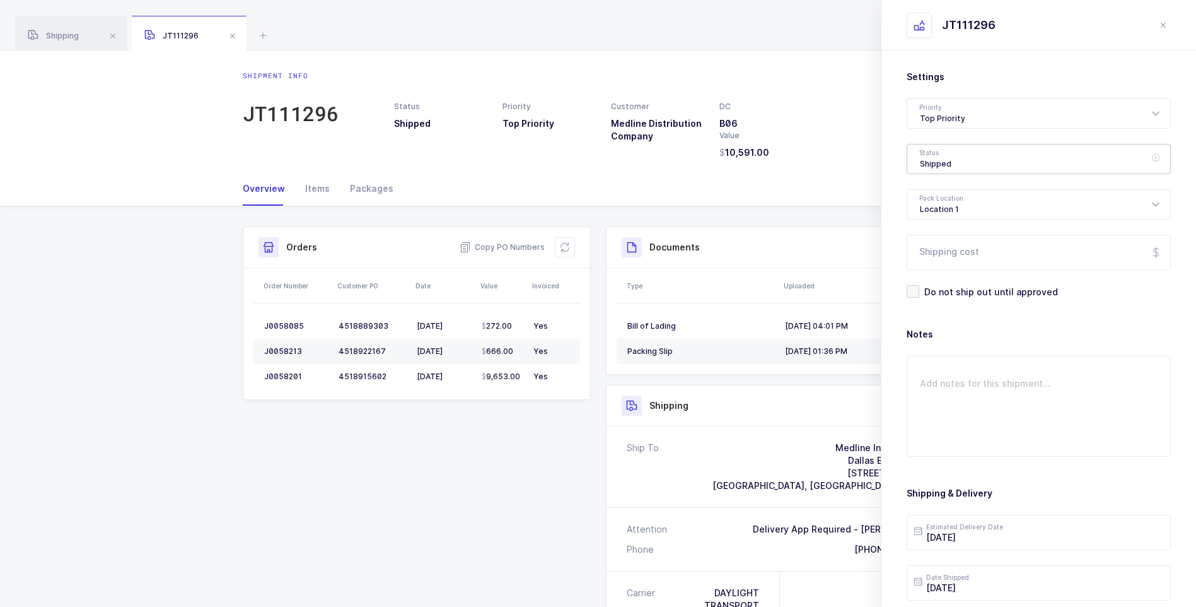
click at [939, 160] on div "Shipped" at bounding box center [1039, 159] width 264 height 30
click at [938, 269] on li "Delivered" at bounding box center [1043, 275] width 262 height 20
type input "Delivered"
click at [946, 251] on input "Shipping cost" at bounding box center [1039, 252] width 264 height 35
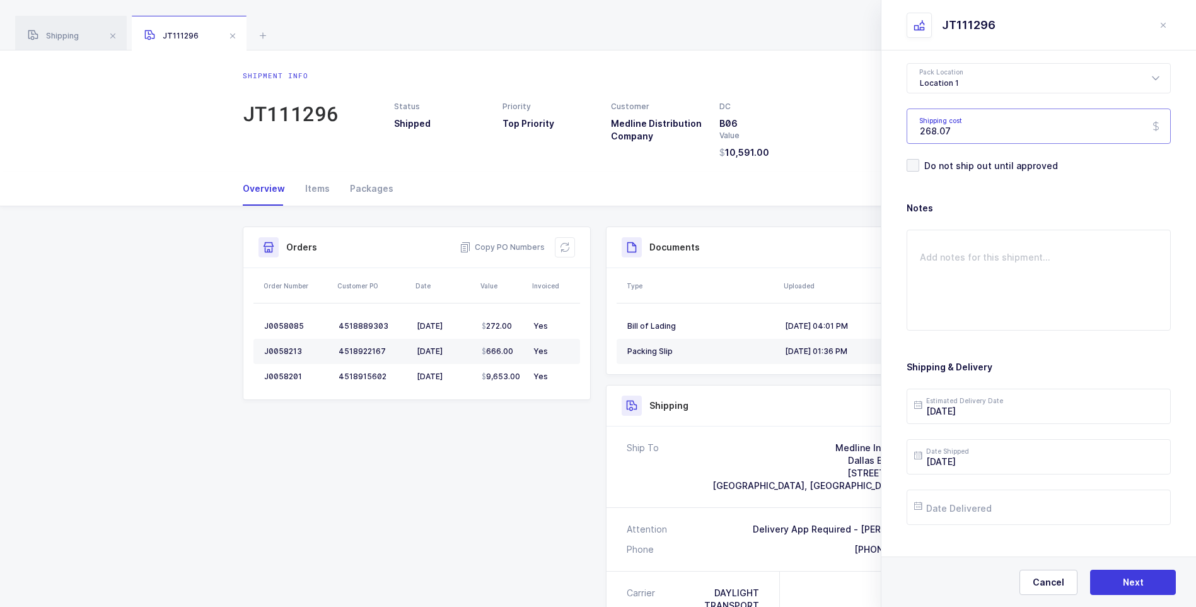
scroll to position [145, 0]
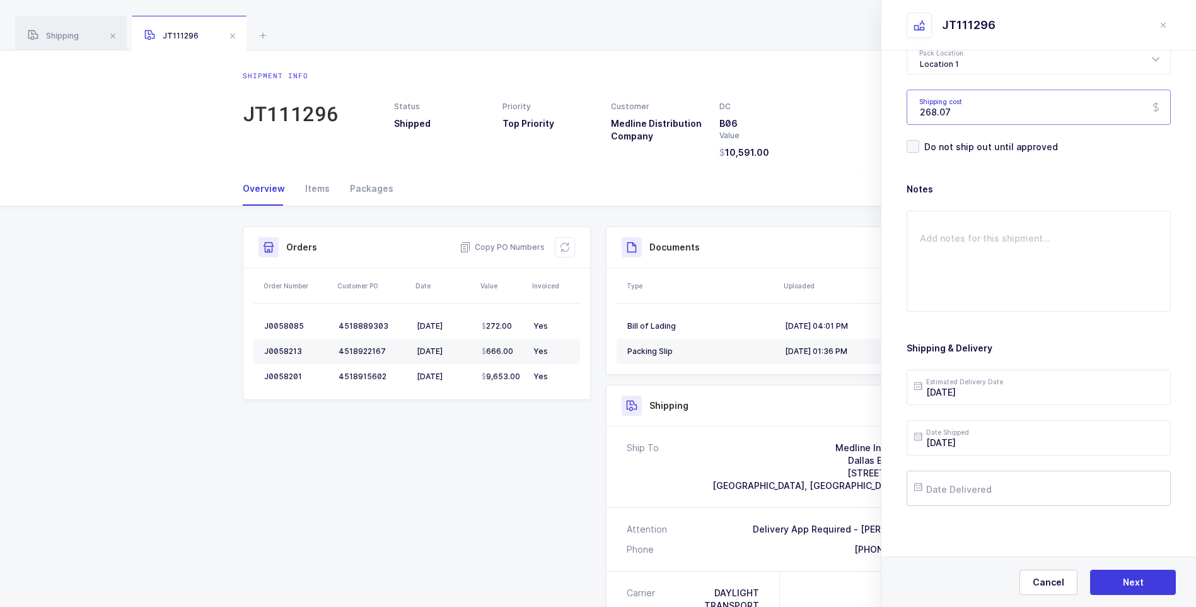
type input "268.07"
click at [952, 491] on input "text" at bounding box center [1039, 487] width 264 height 35
click at [923, 262] on button "Previous Month" at bounding box center [927, 264] width 8 height 8
click at [1067, 368] on span "15" at bounding box center [1061, 368] width 15 height 15
type input "[DATE]"
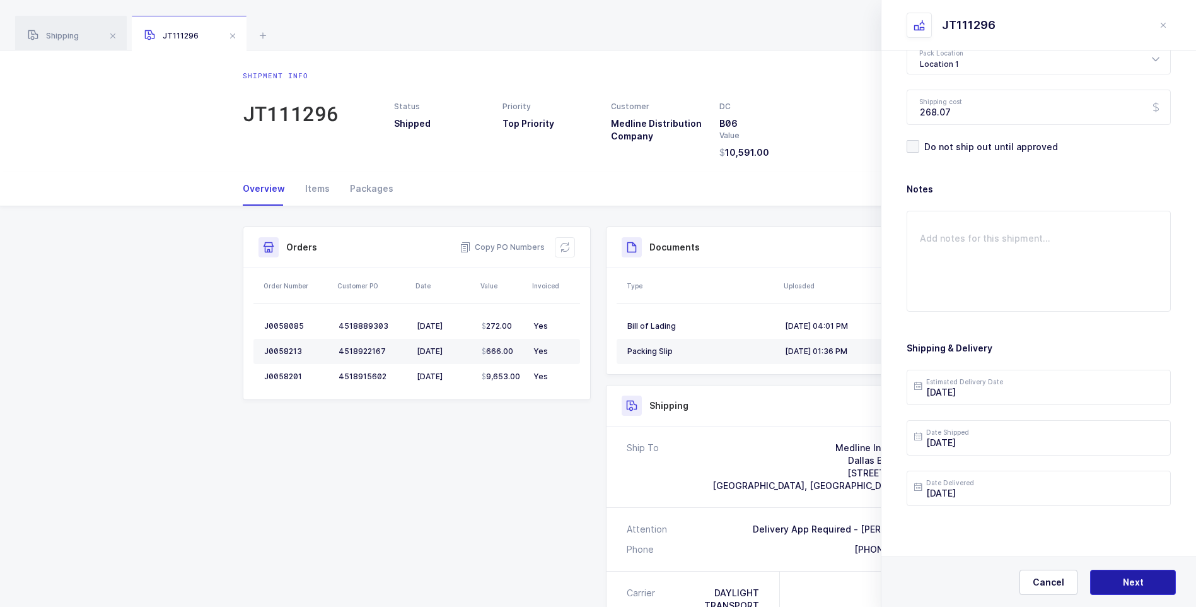
click at [1122, 581] on button "Next" at bounding box center [1133, 581] width 86 height 25
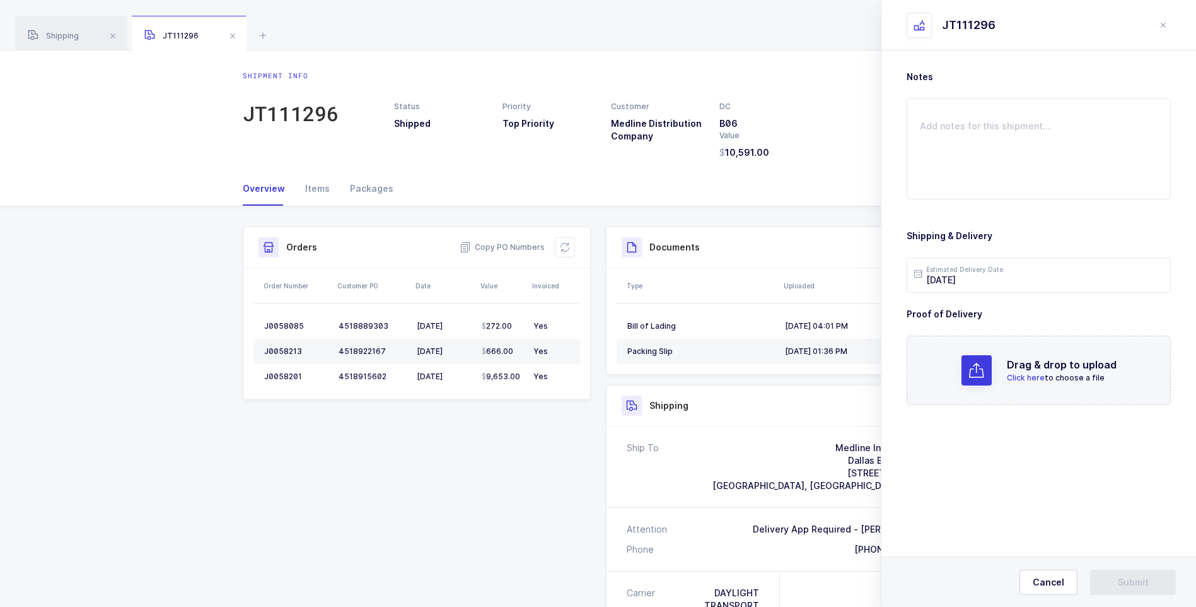
click at [1016, 380] on span "Click here" at bounding box center [1026, 377] width 38 height 9
click at [1112, 580] on button "Submit" at bounding box center [1133, 581] width 86 height 25
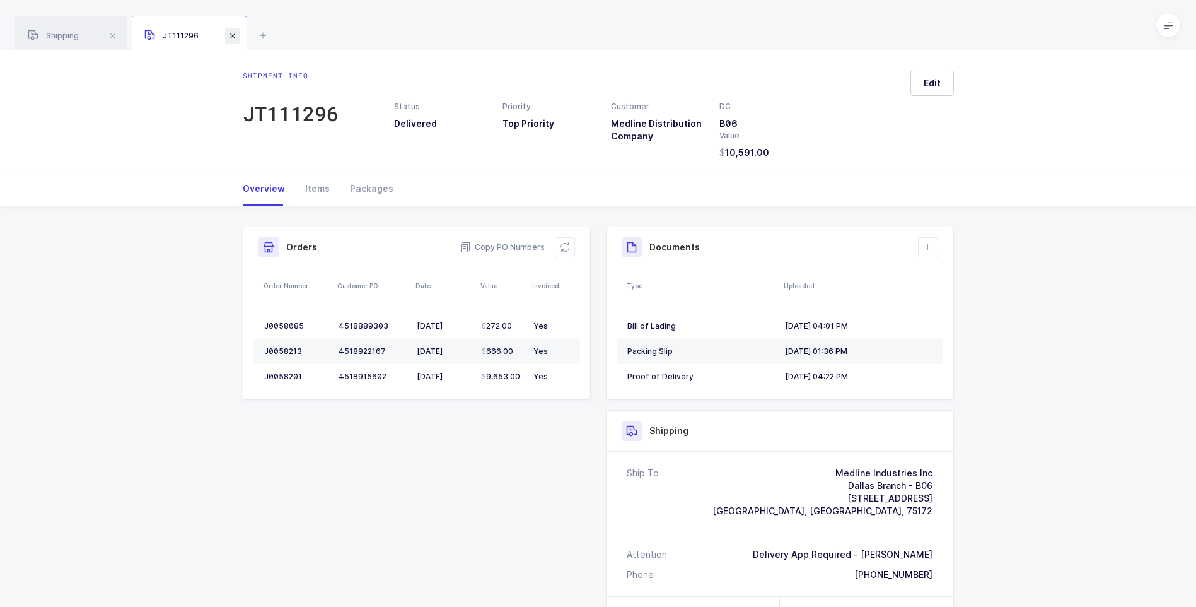
click at [235, 39] on span at bounding box center [232, 35] width 15 height 15
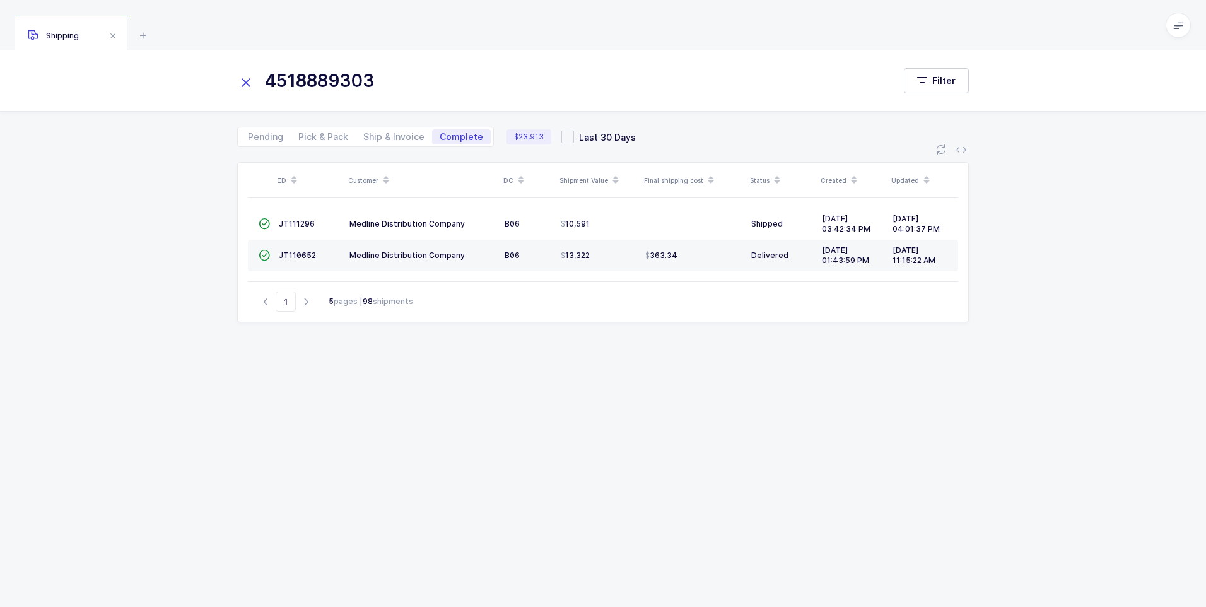
click at [245, 79] on icon at bounding box center [246, 83] width 18 height 18
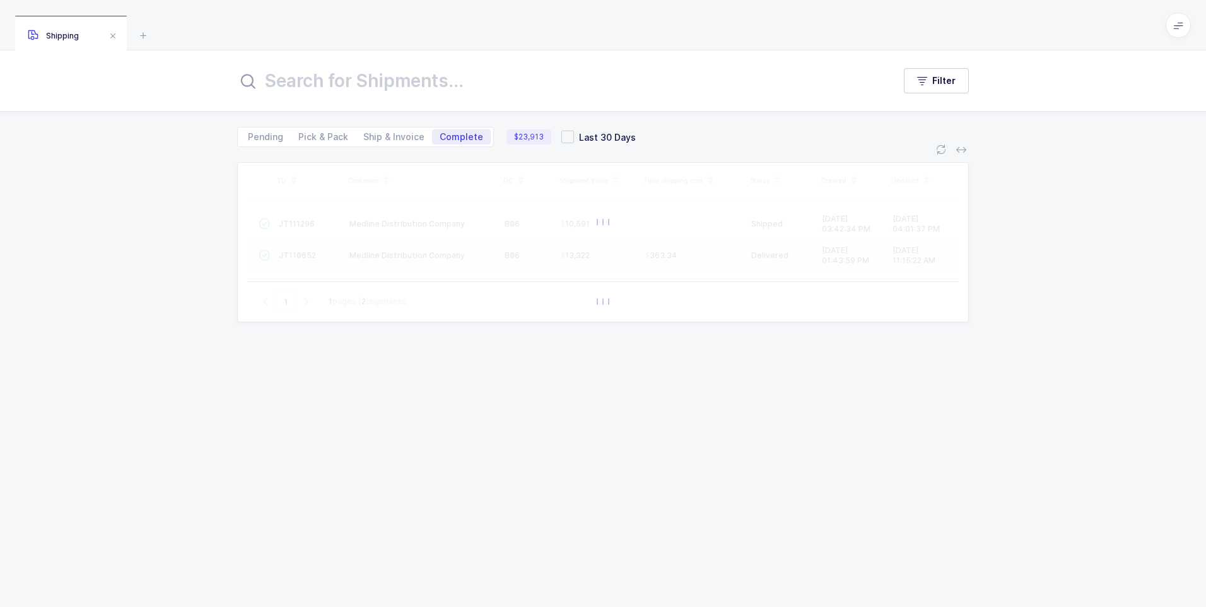
click at [300, 80] on input "text" at bounding box center [557, 81] width 641 height 30
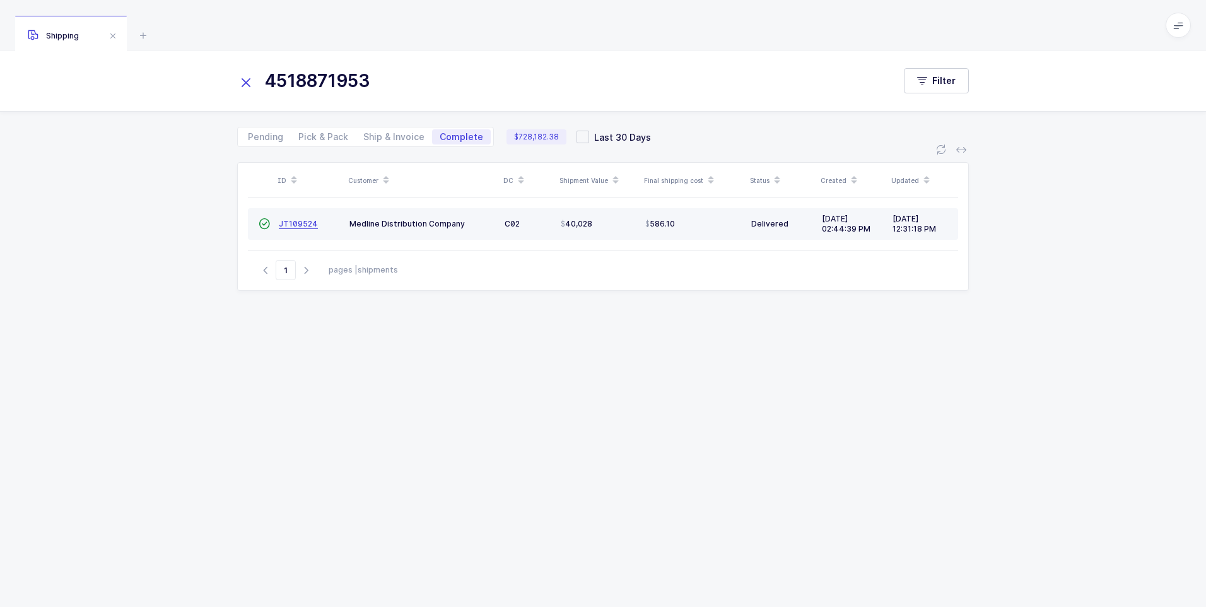
type input "4518871953"
click at [302, 226] on span "JT109524" at bounding box center [298, 223] width 39 height 9
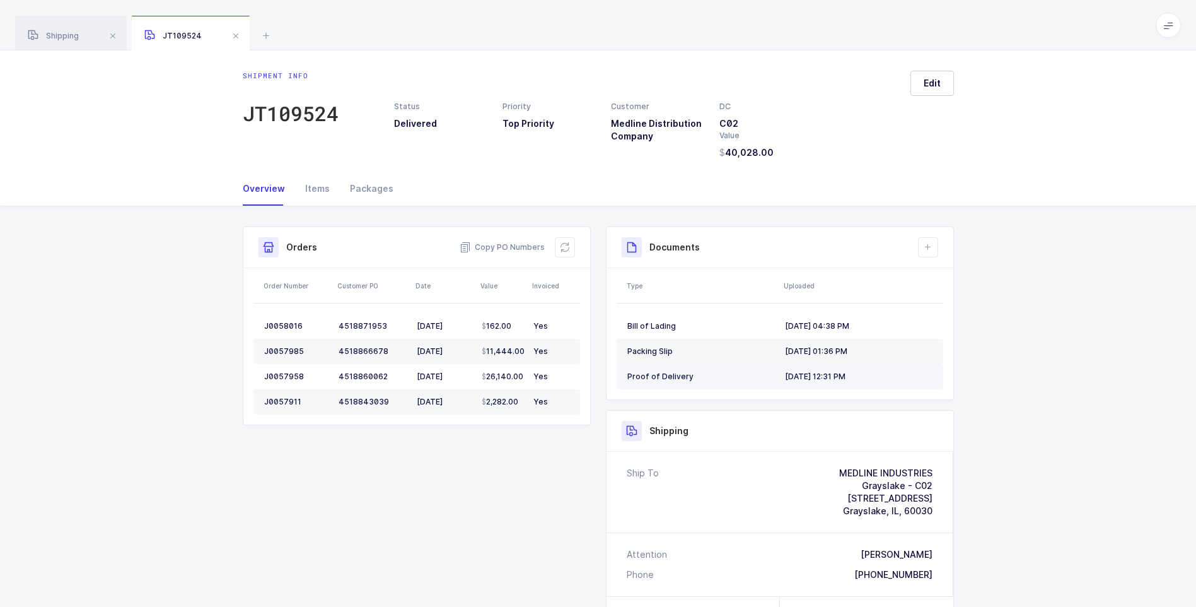
click at [654, 378] on div "Proof of Delivery" at bounding box center [701, 376] width 148 height 10
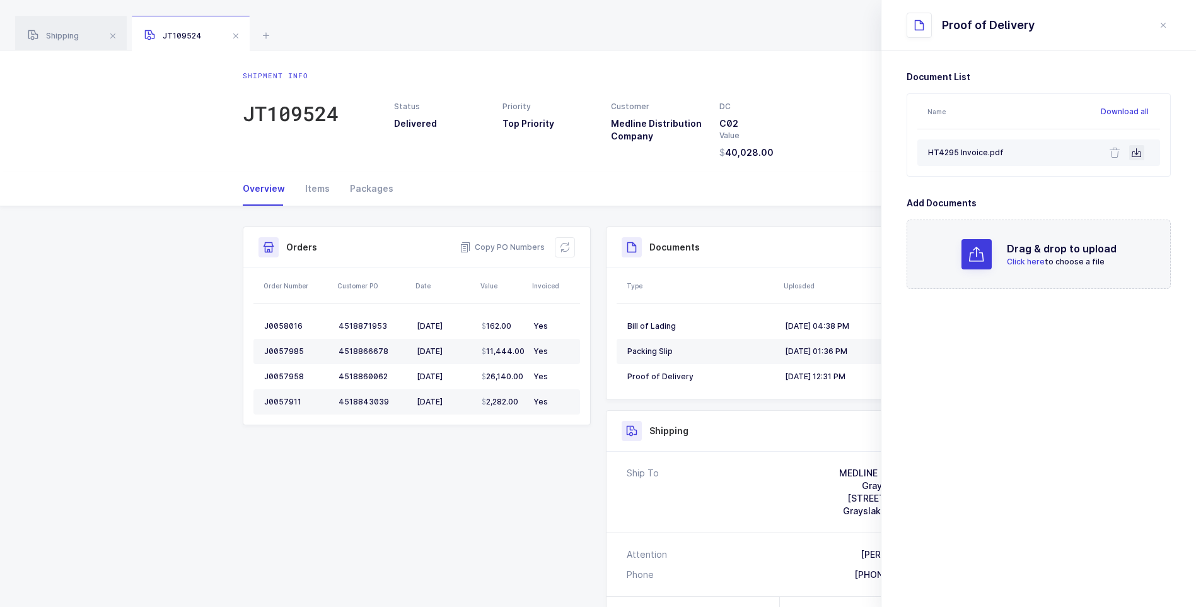
click at [1132, 156] on icon at bounding box center [1137, 153] width 10 height 10
click at [238, 34] on span at bounding box center [235, 35] width 15 height 15
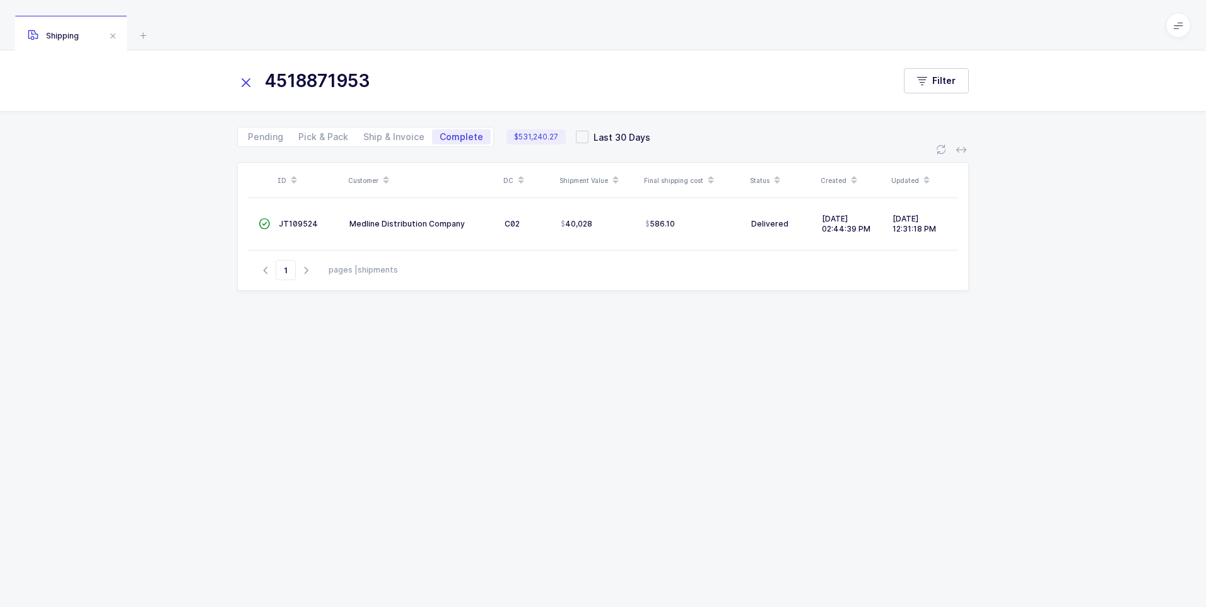
drag, startPoint x: 243, startPoint y: 86, endPoint x: 284, endPoint y: 77, distance: 41.9
click at [267, 81] on div "4518871953" at bounding box center [565, 81] width 656 height 30
click at [247, 82] on icon at bounding box center [246, 83] width 18 height 18
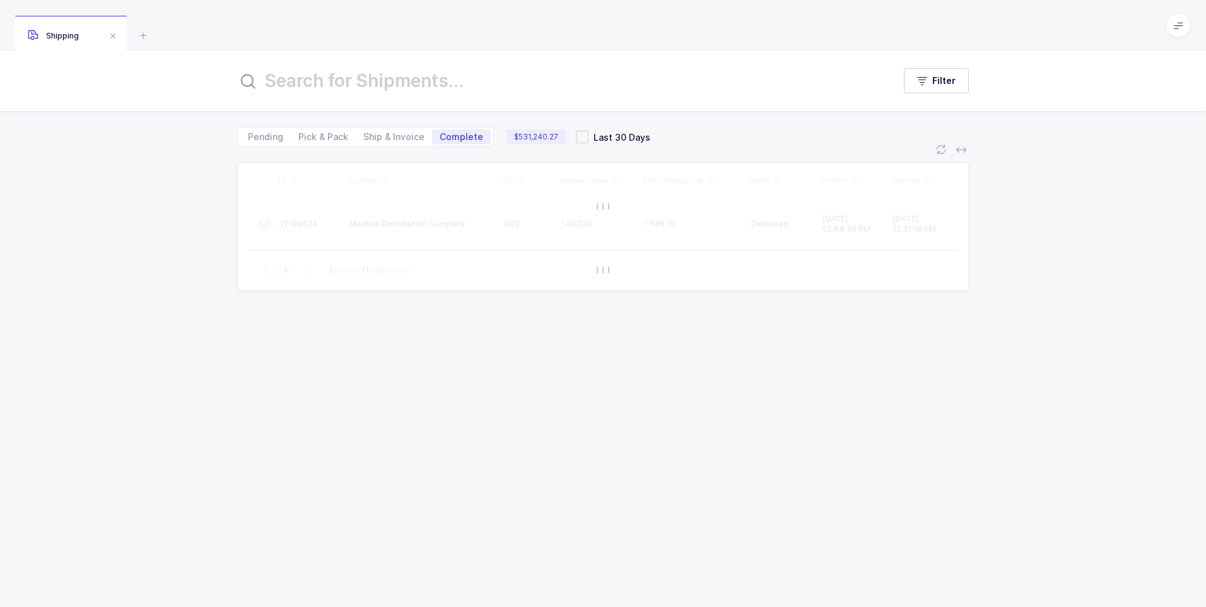
click at [274, 78] on input "text" at bounding box center [557, 81] width 641 height 30
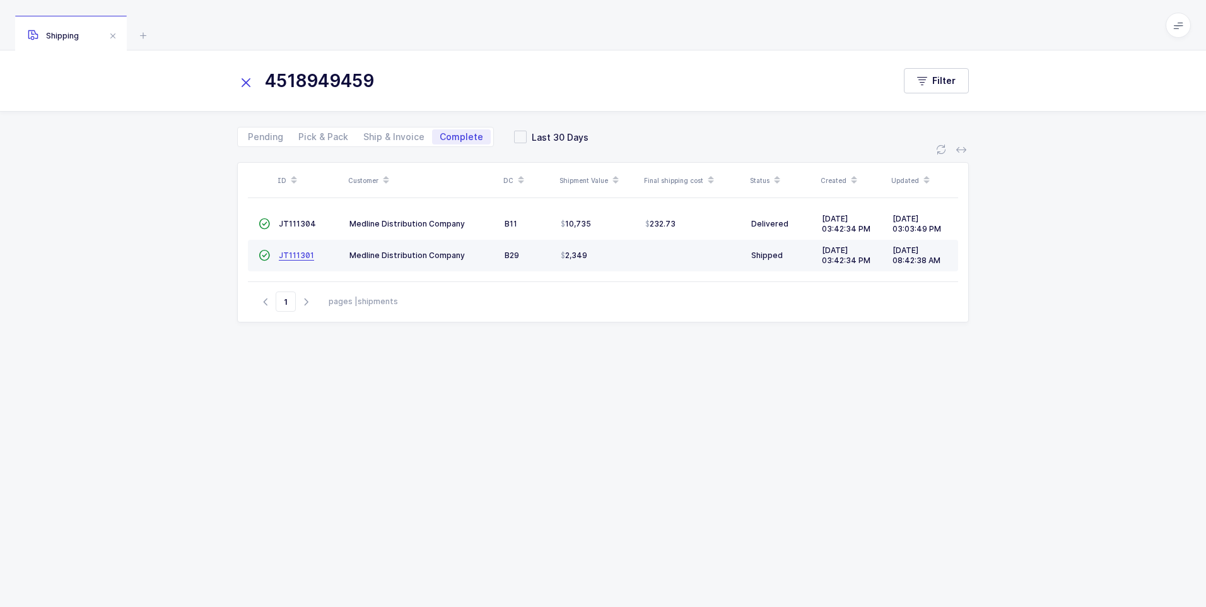
type input "4518949459"
click at [296, 256] on span "JT111301" at bounding box center [296, 254] width 35 height 9
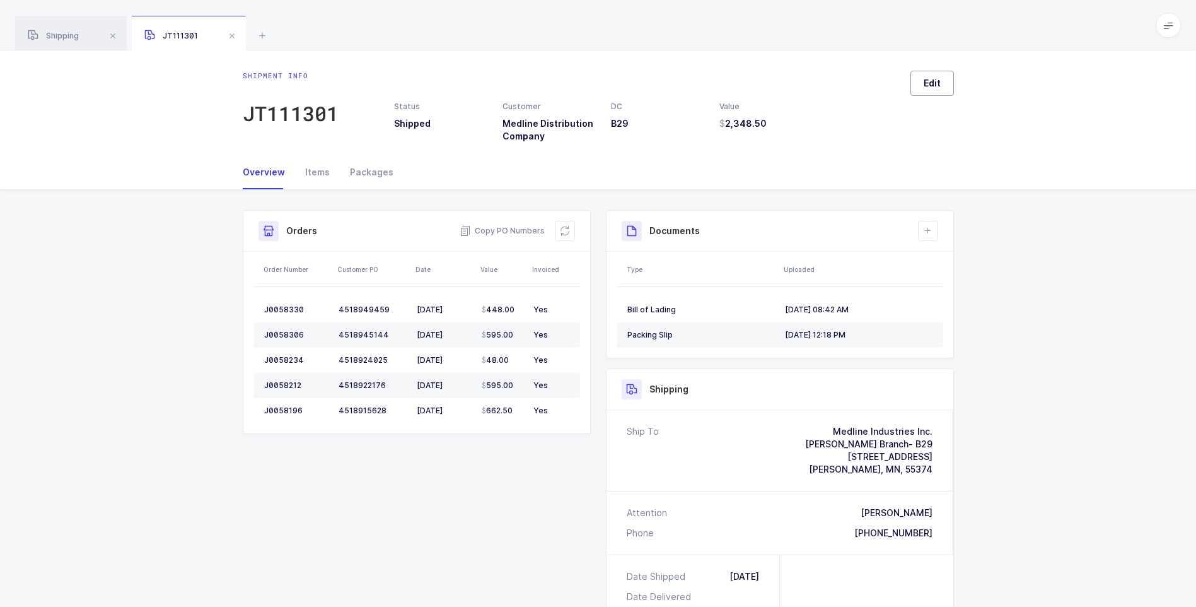
click at [925, 90] on button "Edit" at bounding box center [933, 83] width 44 height 25
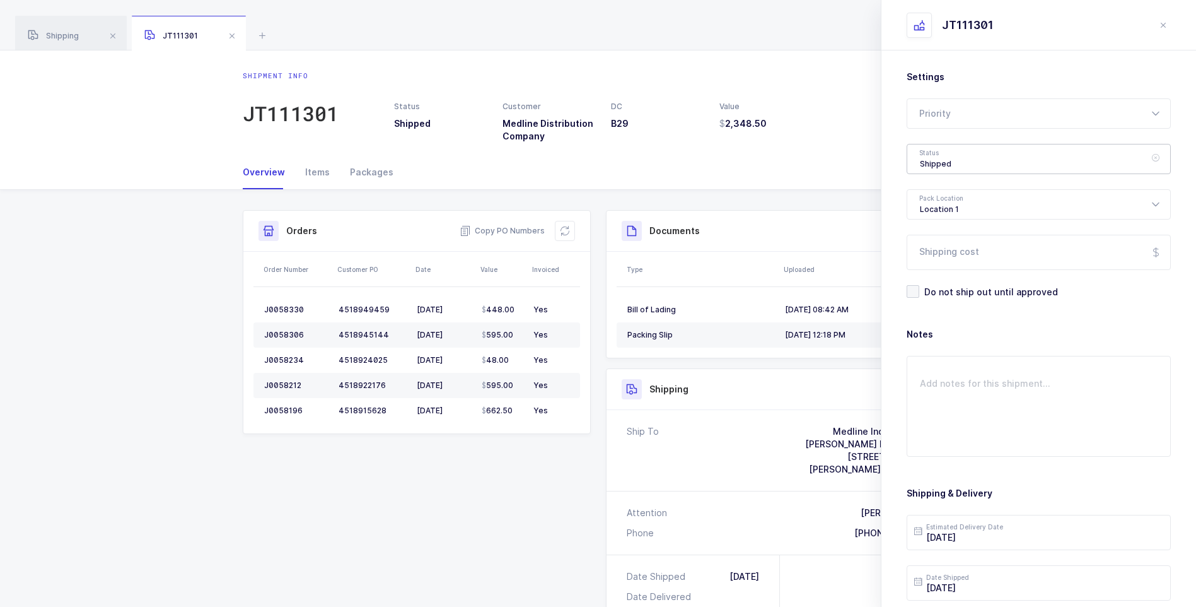
click at [929, 163] on div "Shipped" at bounding box center [1039, 159] width 264 height 30
click at [939, 269] on li "Delivered" at bounding box center [1043, 275] width 262 height 20
type input "Delivered"
click at [941, 247] on input "Shipping cost" at bounding box center [1039, 252] width 264 height 35
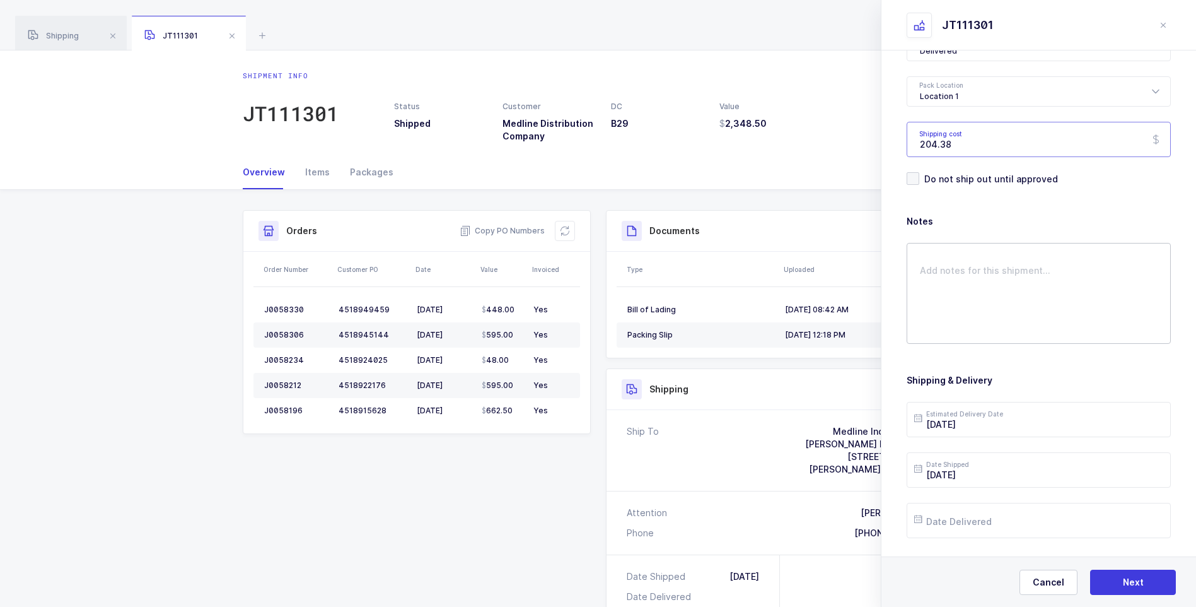
scroll to position [145, 0]
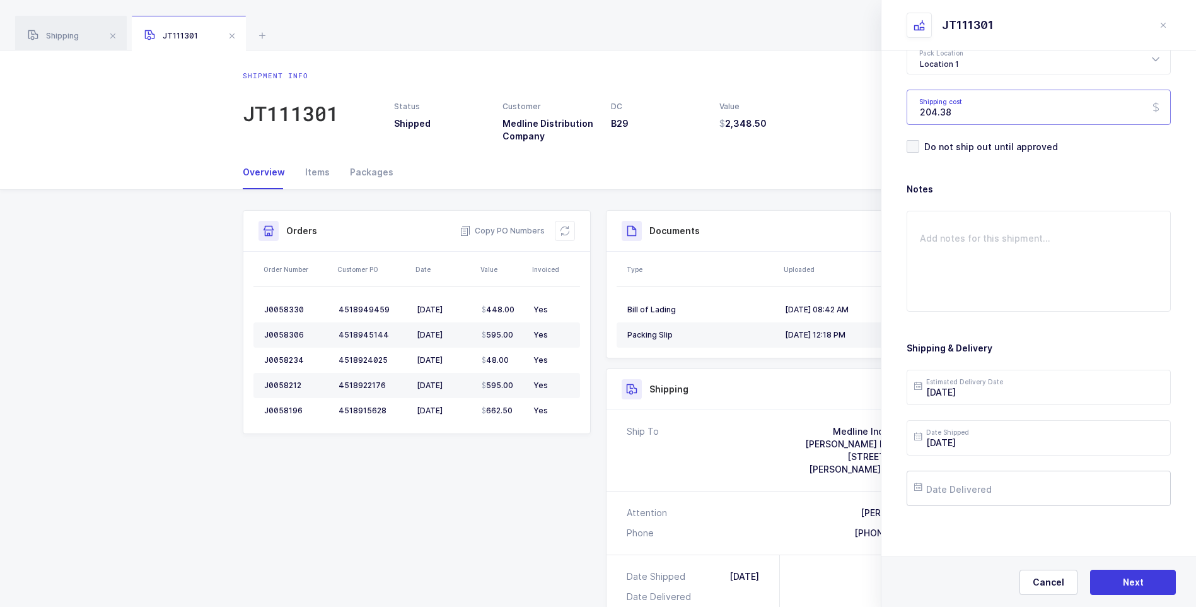
type input "204.38"
click at [968, 497] on input "text" at bounding box center [1039, 487] width 264 height 35
click at [924, 267] on button "Previous Month" at bounding box center [927, 264] width 8 height 8
click at [965, 414] on div "25" at bounding box center [956, 416] width 26 height 19
type input "[DATE]"
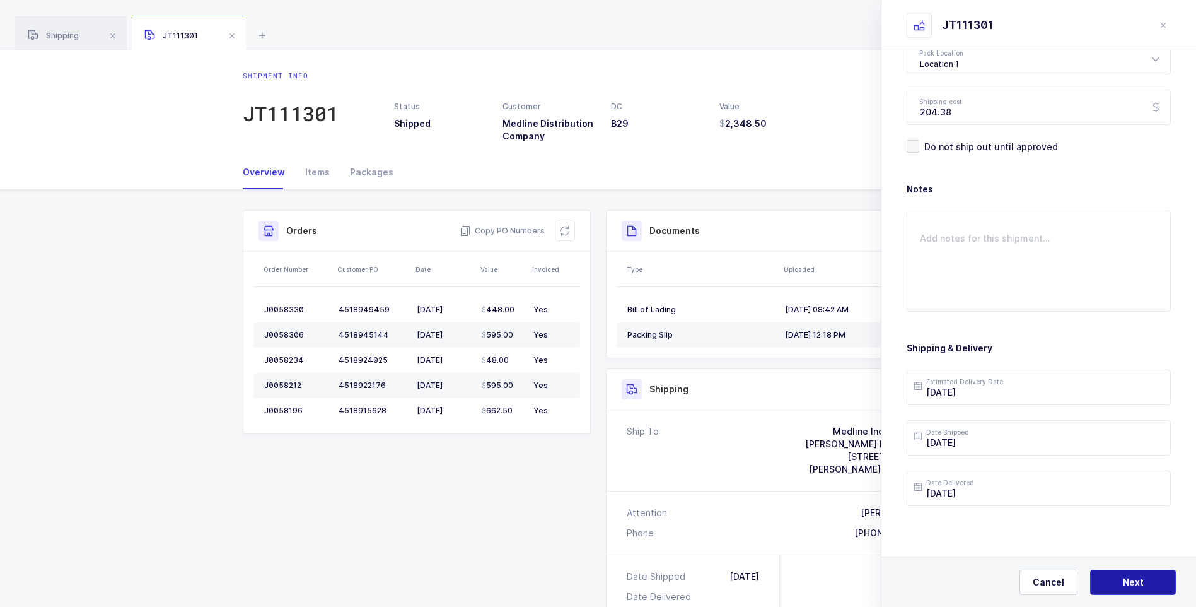
click at [1120, 581] on button "Next" at bounding box center [1133, 581] width 86 height 25
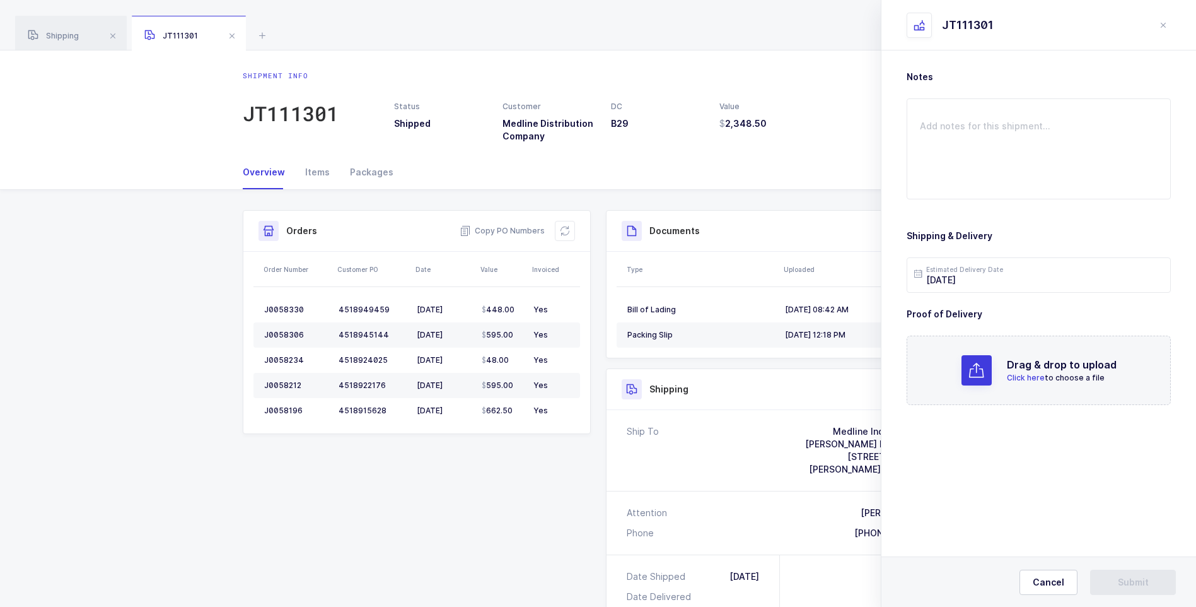
scroll to position [0, 0]
click at [1028, 373] on span "Click here" at bounding box center [1026, 377] width 38 height 9
click at [1116, 579] on button "Submit" at bounding box center [1133, 581] width 86 height 25
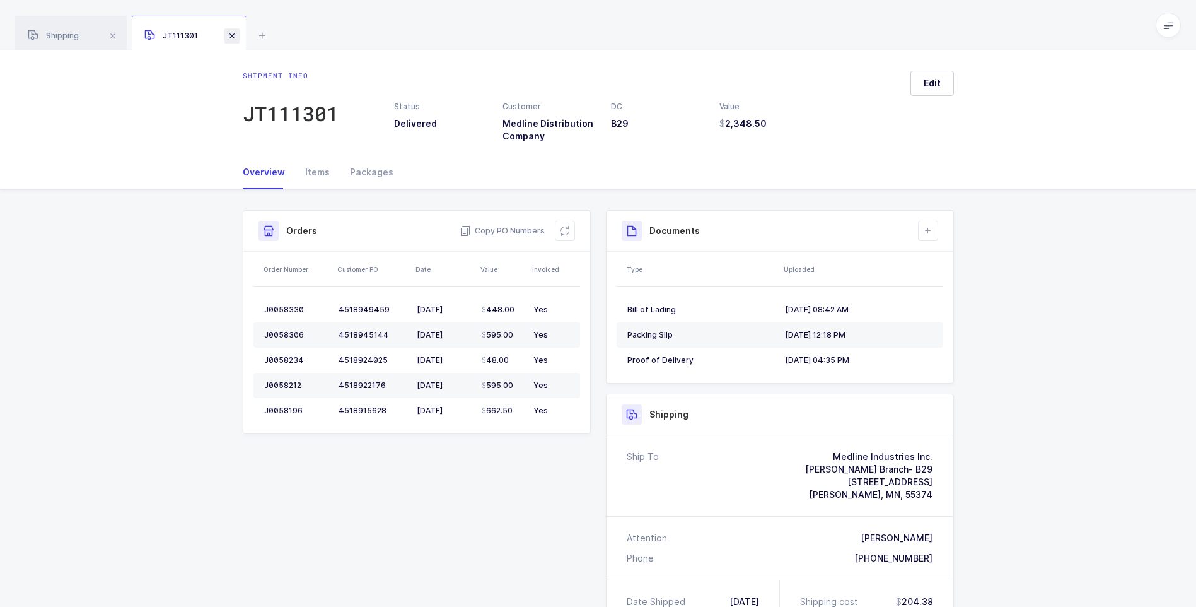
click at [231, 35] on span at bounding box center [231, 35] width 15 height 15
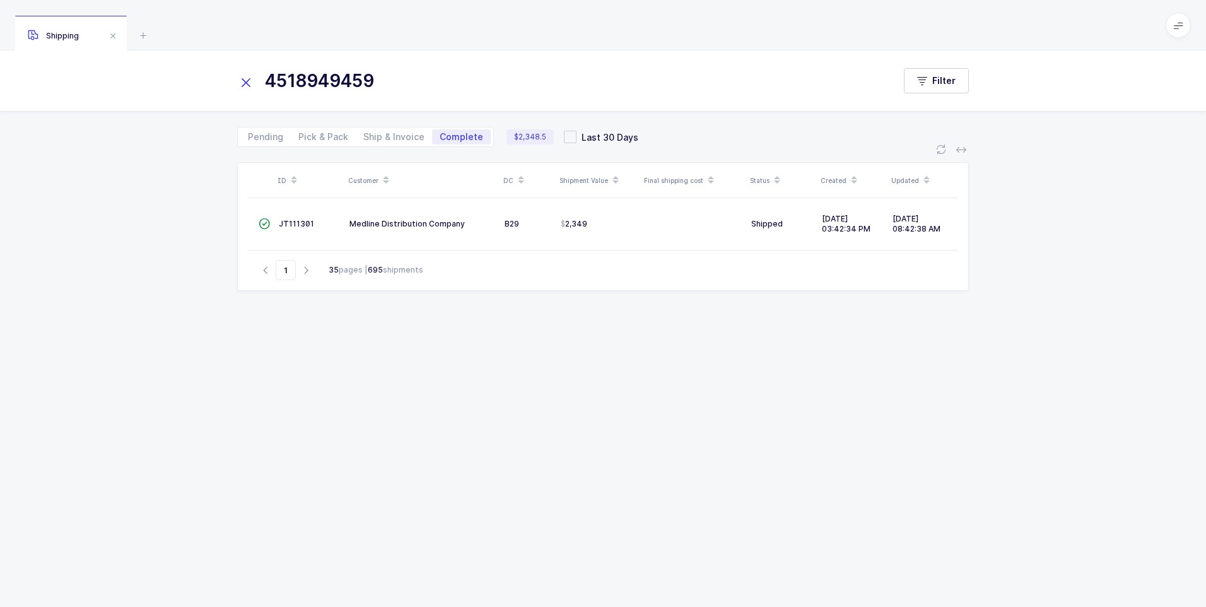
click at [242, 86] on icon at bounding box center [246, 83] width 18 height 18
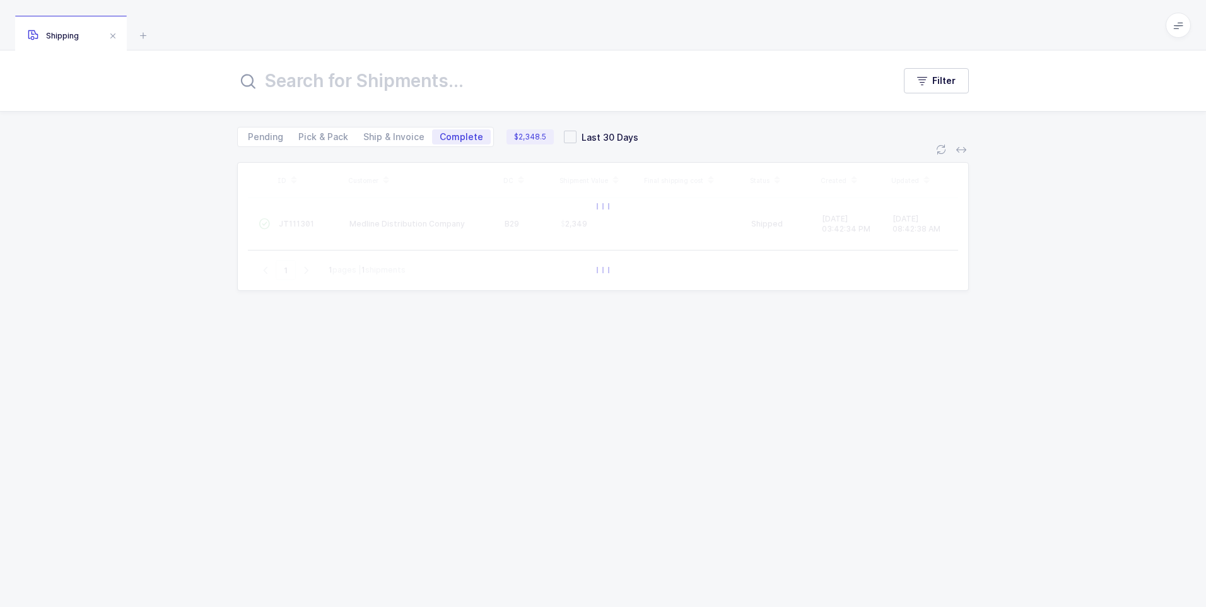
click at [272, 85] on input "text" at bounding box center [557, 81] width 641 height 30
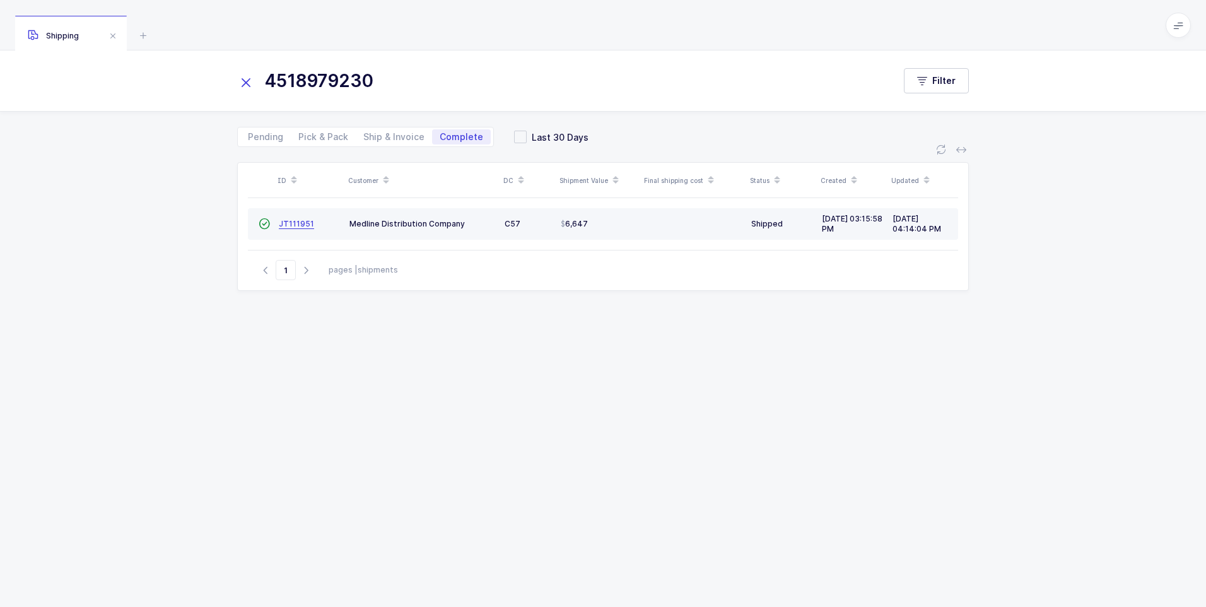
type input "4518979230"
click at [292, 223] on span "JT111951" at bounding box center [296, 223] width 35 height 9
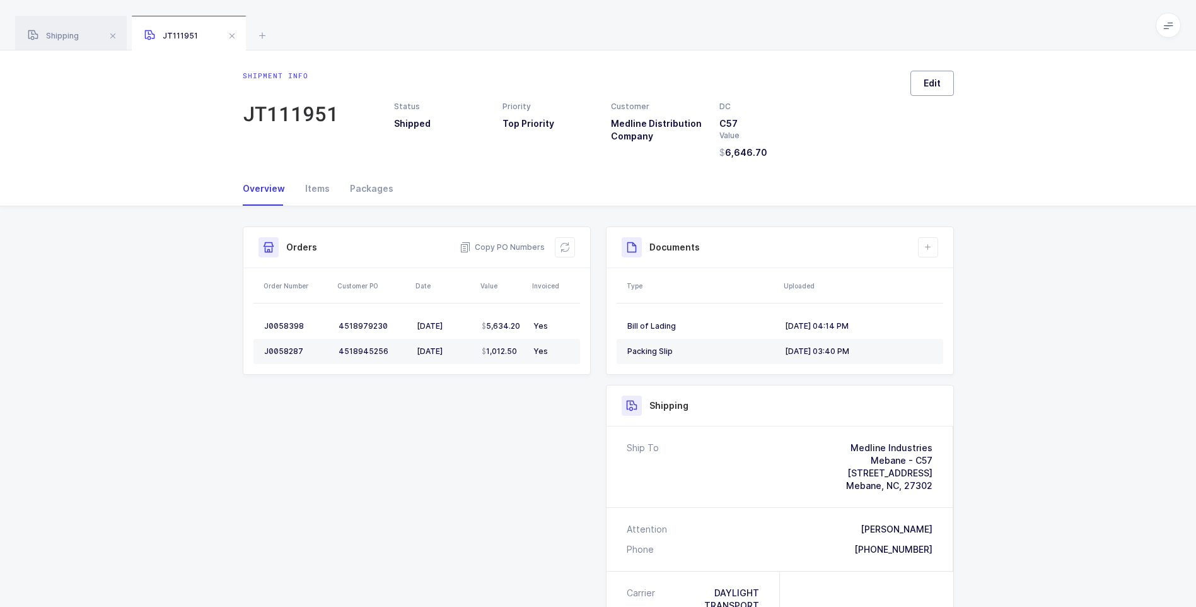
click at [926, 88] on span "Edit" at bounding box center [932, 83] width 17 height 13
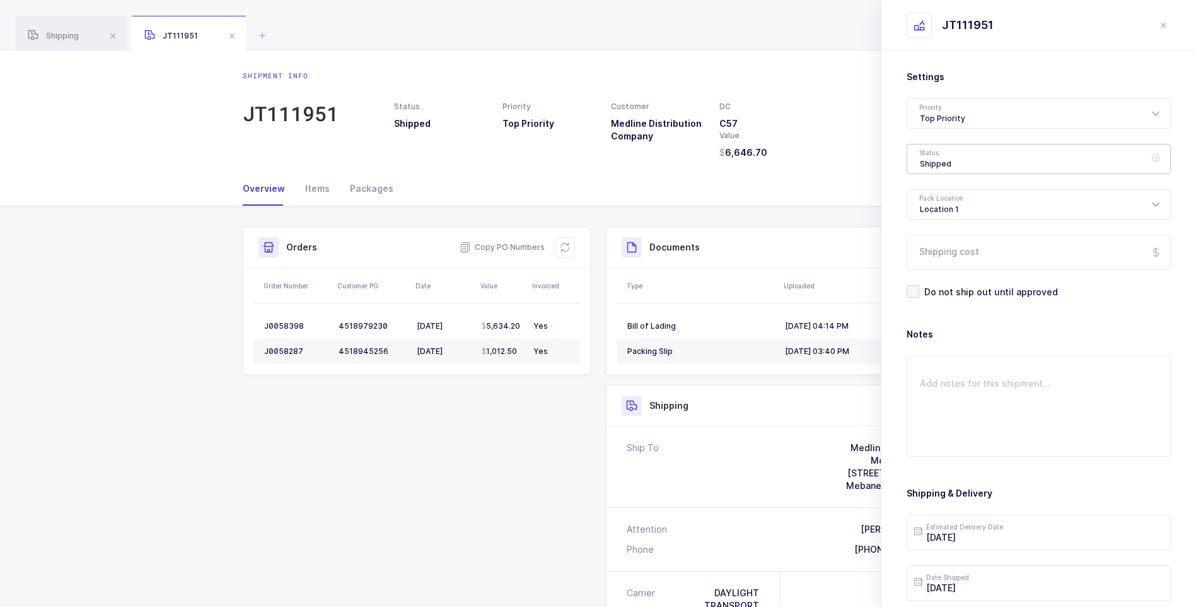
click at [935, 158] on div "Shipped" at bounding box center [1039, 159] width 264 height 30
click at [935, 268] on li "Delivered" at bounding box center [1043, 275] width 262 height 20
type input "Delivered"
drag, startPoint x: 937, startPoint y: 261, endPoint x: 953, endPoint y: 262, distance: 15.8
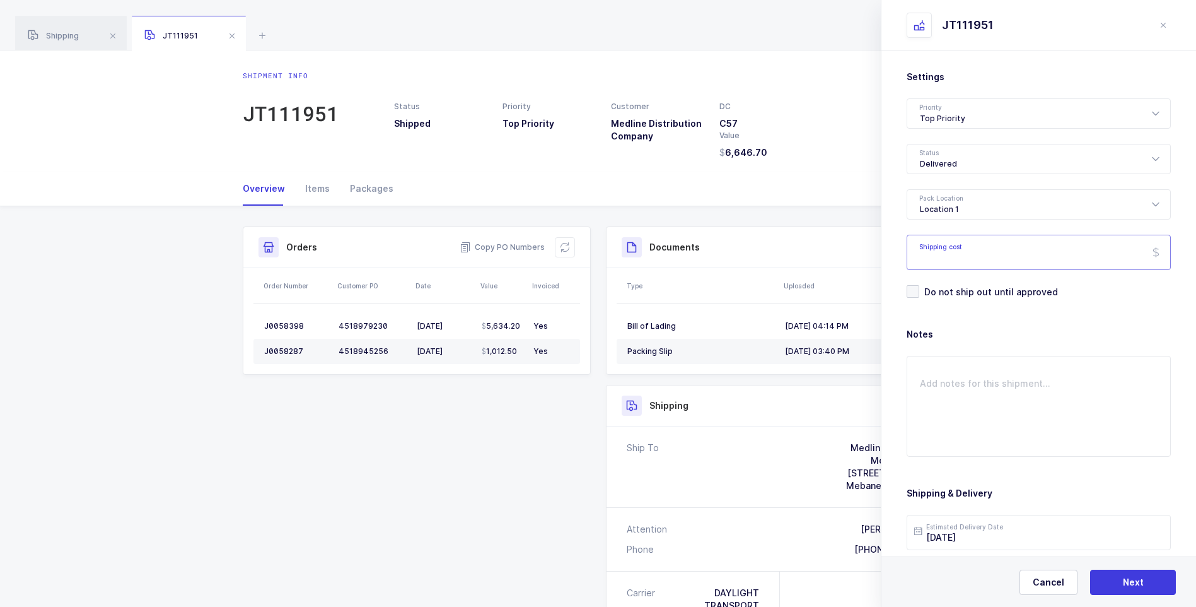
click at [953, 262] on input "Shipping cost" at bounding box center [1039, 252] width 264 height 35
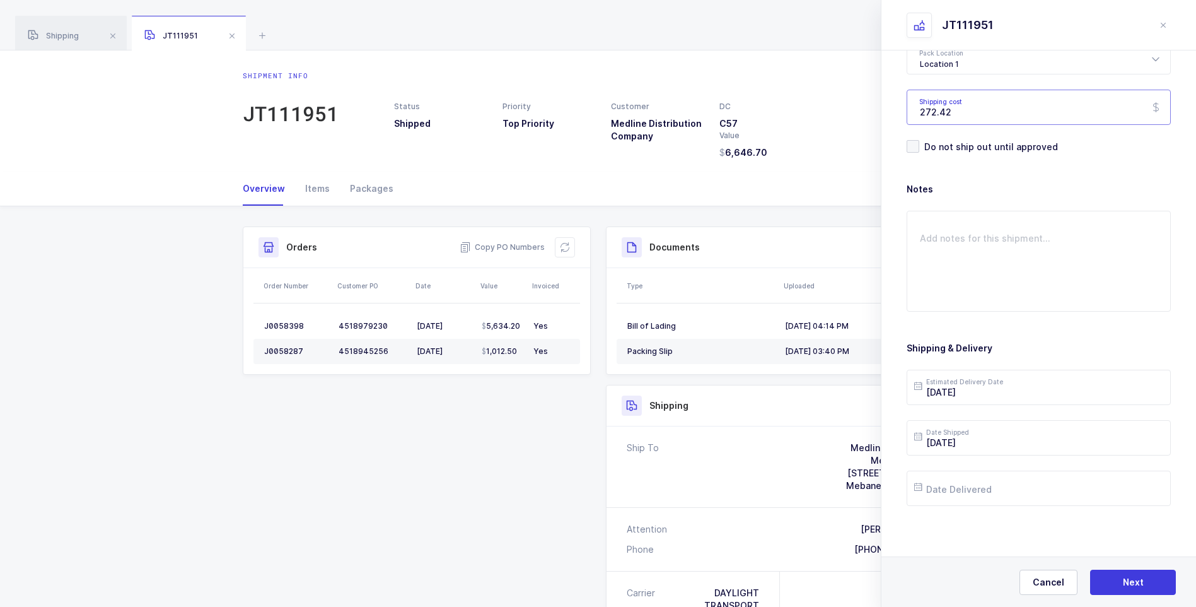
scroll to position [63, 0]
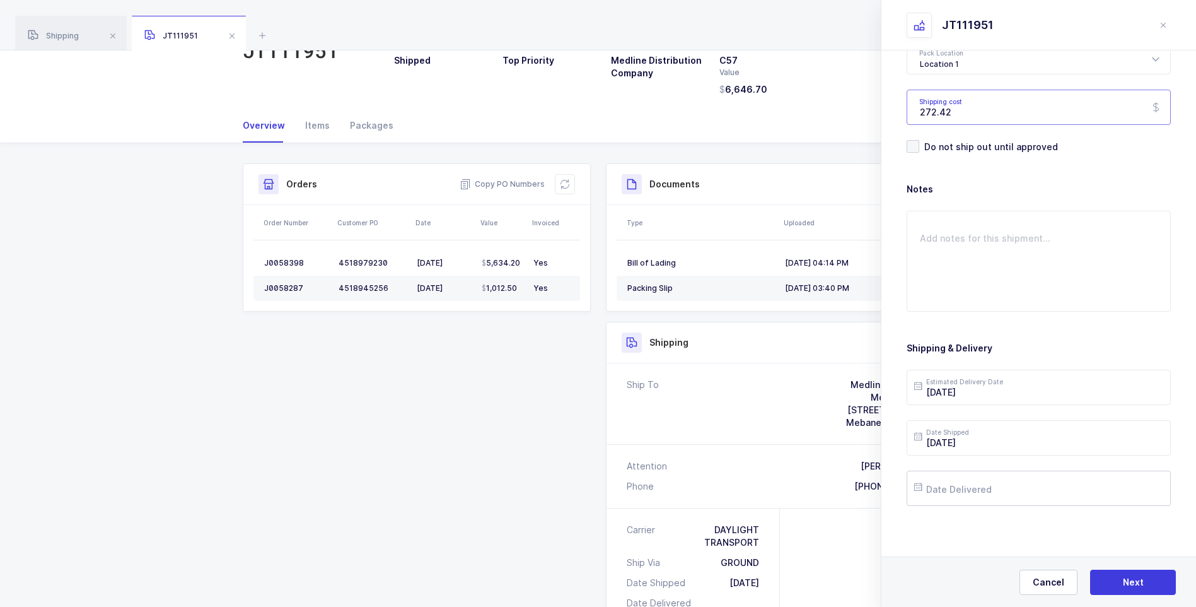
type input "272.42"
click at [947, 486] on input "text" at bounding box center [1039, 487] width 264 height 35
click at [928, 268] on div "[DATE]" at bounding box center [1008, 264] width 187 height 19
click at [926, 266] on button "Previous Month" at bounding box center [927, 264] width 8 height 8
click at [1061, 417] on span "29" at bounding box center [1061, 416] width 15 height 15
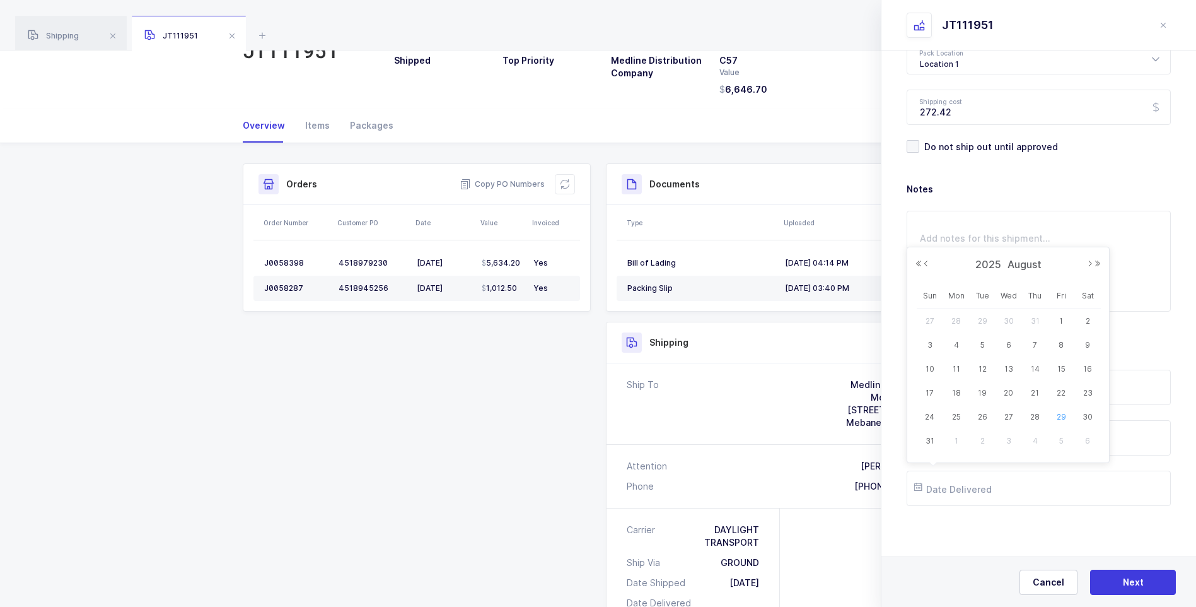
type input "[DATE]"
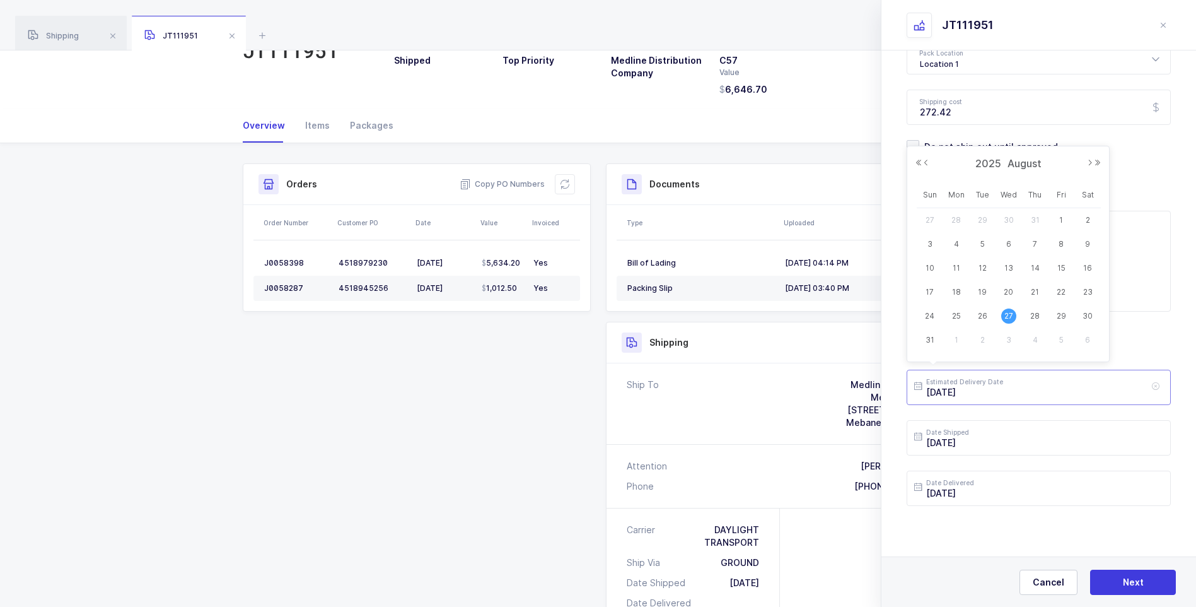
click at [994, 392] on input "[DATE]" at bounding box center [1039, 387] width 264 height 35
click at [1027, 315] on div "28" at bounding box center [1035, 315] width 26 height 19
type input "[DATE]"
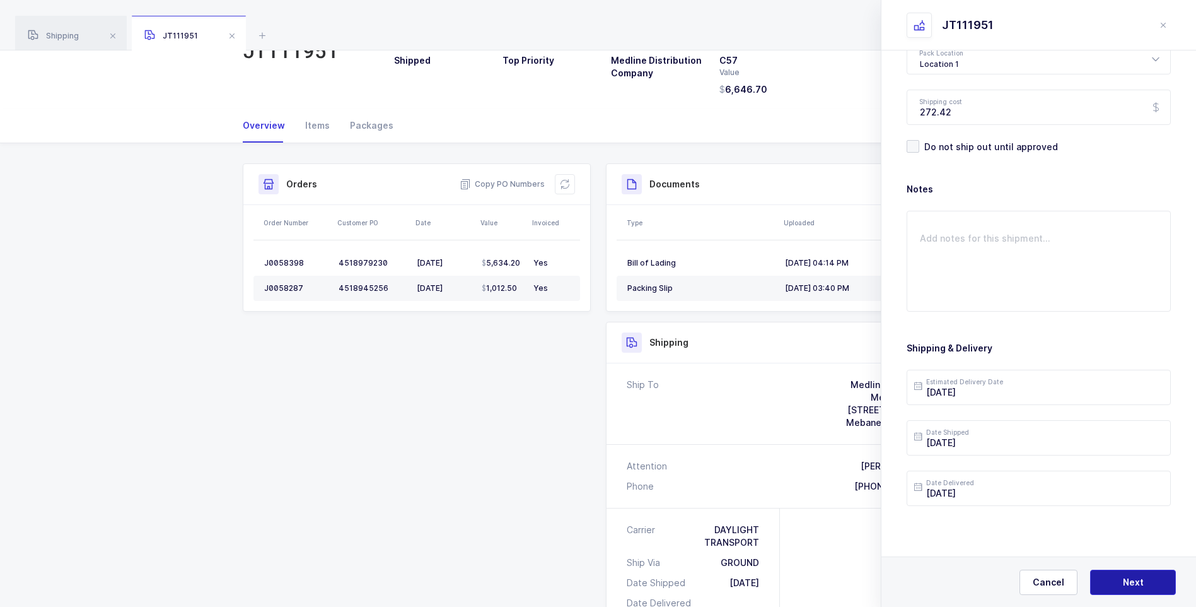
drag, startPoint x: 1127, startPoint y: 574, endPoint x: 1138, endPoint y: 573, distance: 10.3
click at [1138, 573] on button "Next" at bounding box center [1133, 581] width 86 height 25
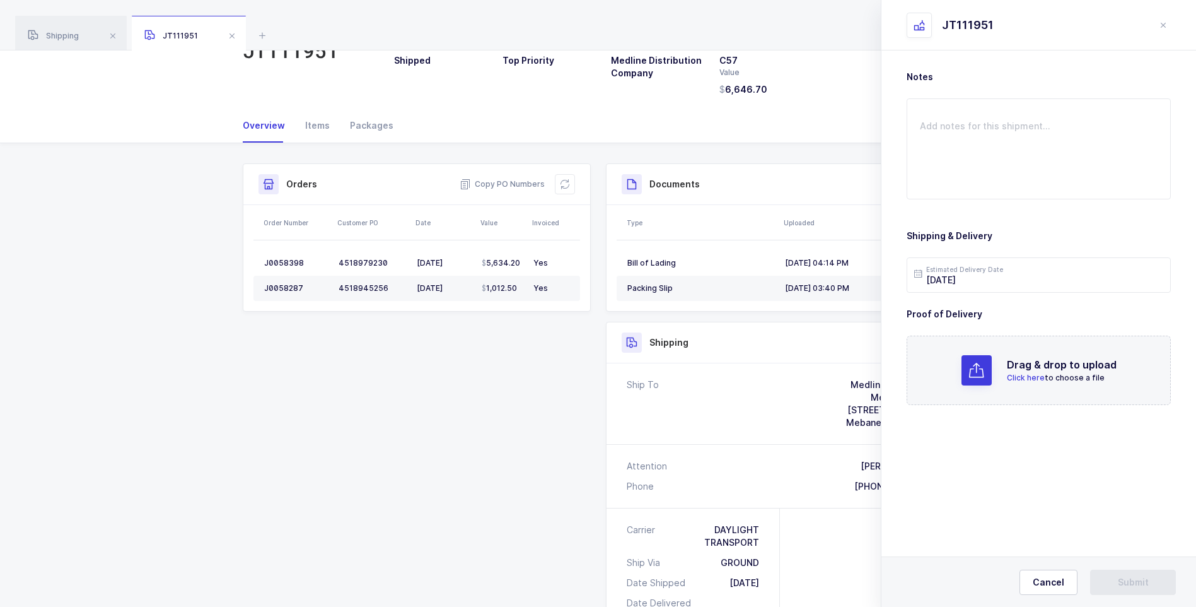
click at [1029, 383] on p "Click here to choose a file" at bounding box center [1062, 377] width 110 height 11
drag, startPoint x: 1121, startPoint y: 580, endPoint x: 1174, endPoint y: 572, distance: 53.6
click at [1171, 573] on button "Submit" at bounding box center [1133, 581] width 86 height 25
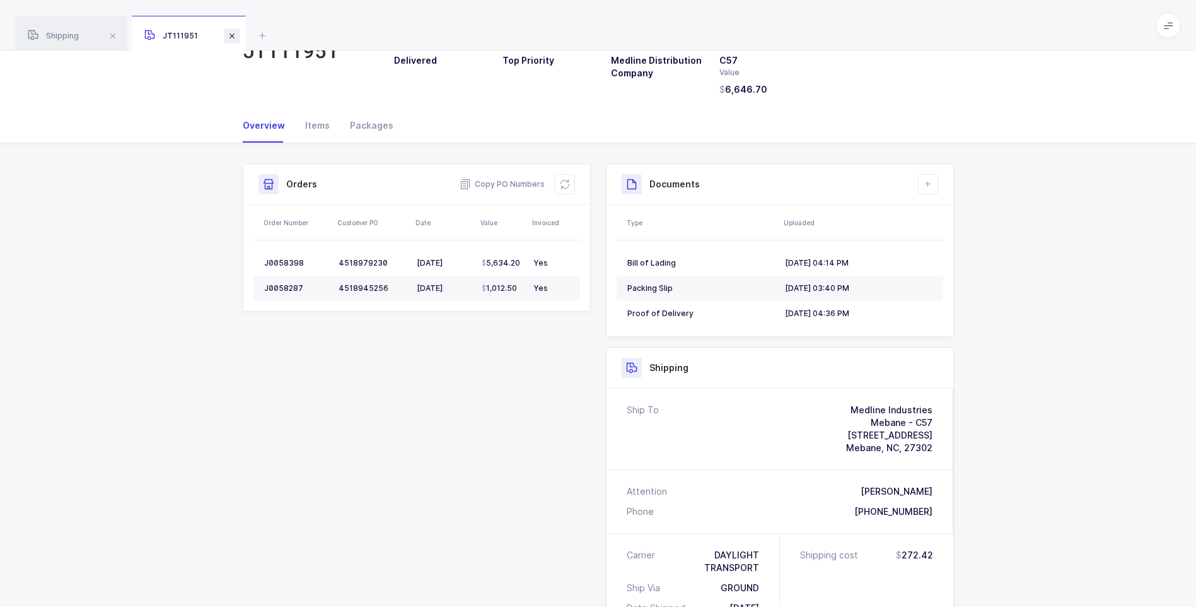
click at [235, 40] on span at bounding box center [231, 35] width 15 height 15
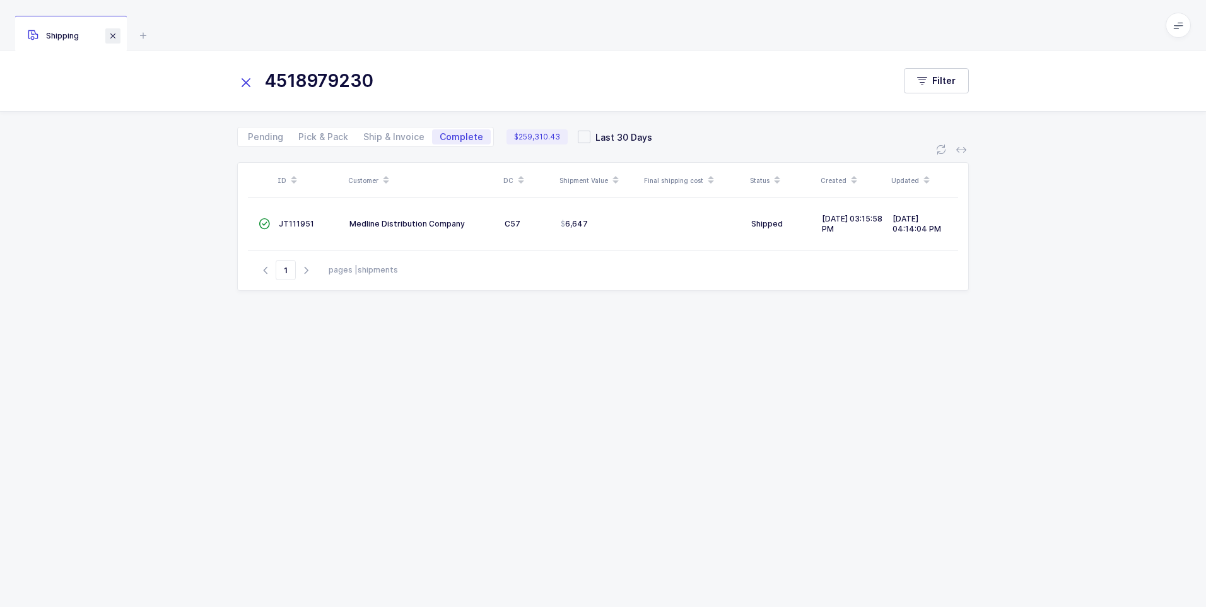
click at [117, 33] on span at bounding box center [112, 35] width 15 height 15
